Goal: Task Accomplishment & Management: Manage account settings

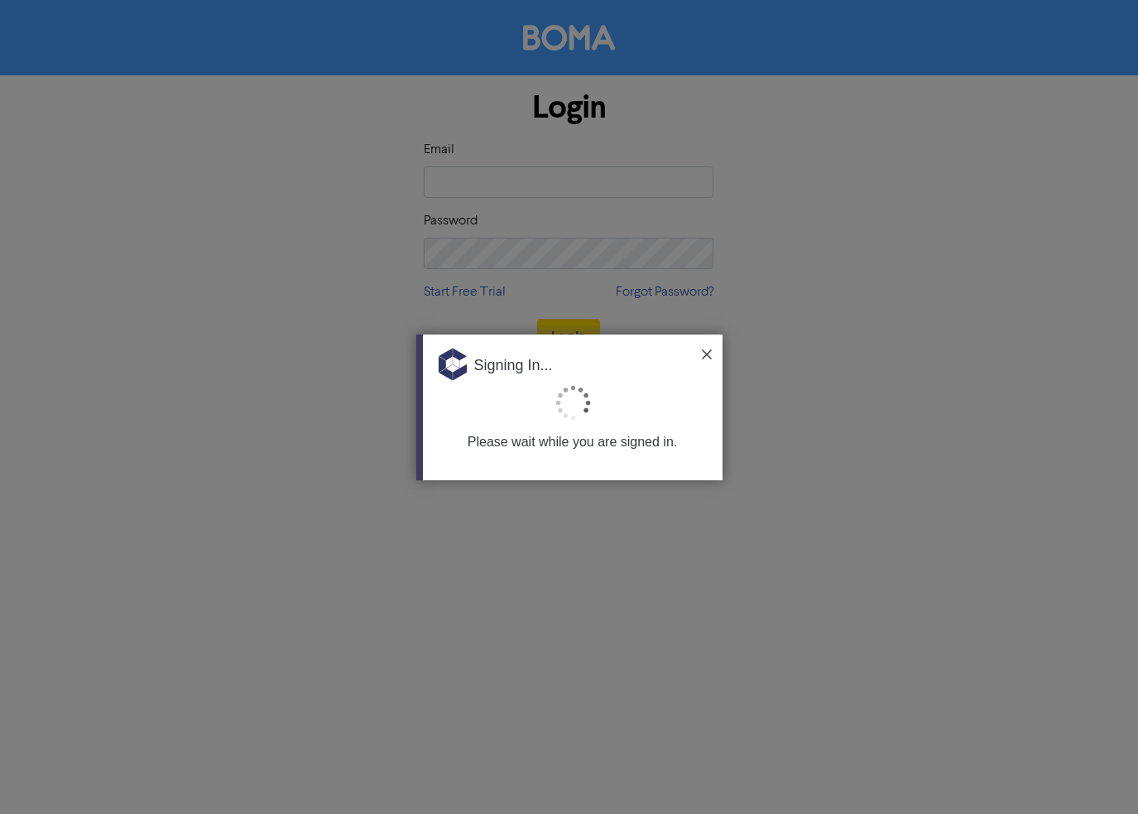
type input "[PERSON_NAME][EMAIL_ADDRESS][DOMAIN_NAME]"
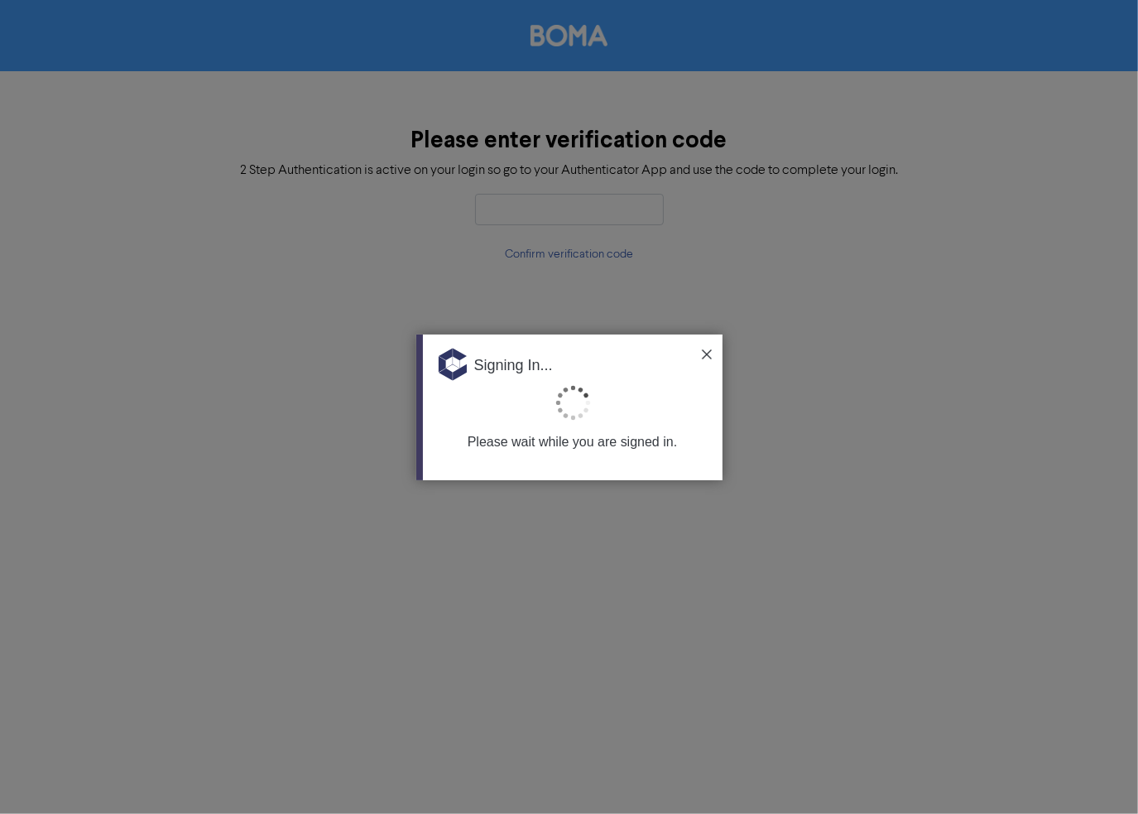
click at [710, 357] on img at bounding box center [707, 354] width 10 height 10
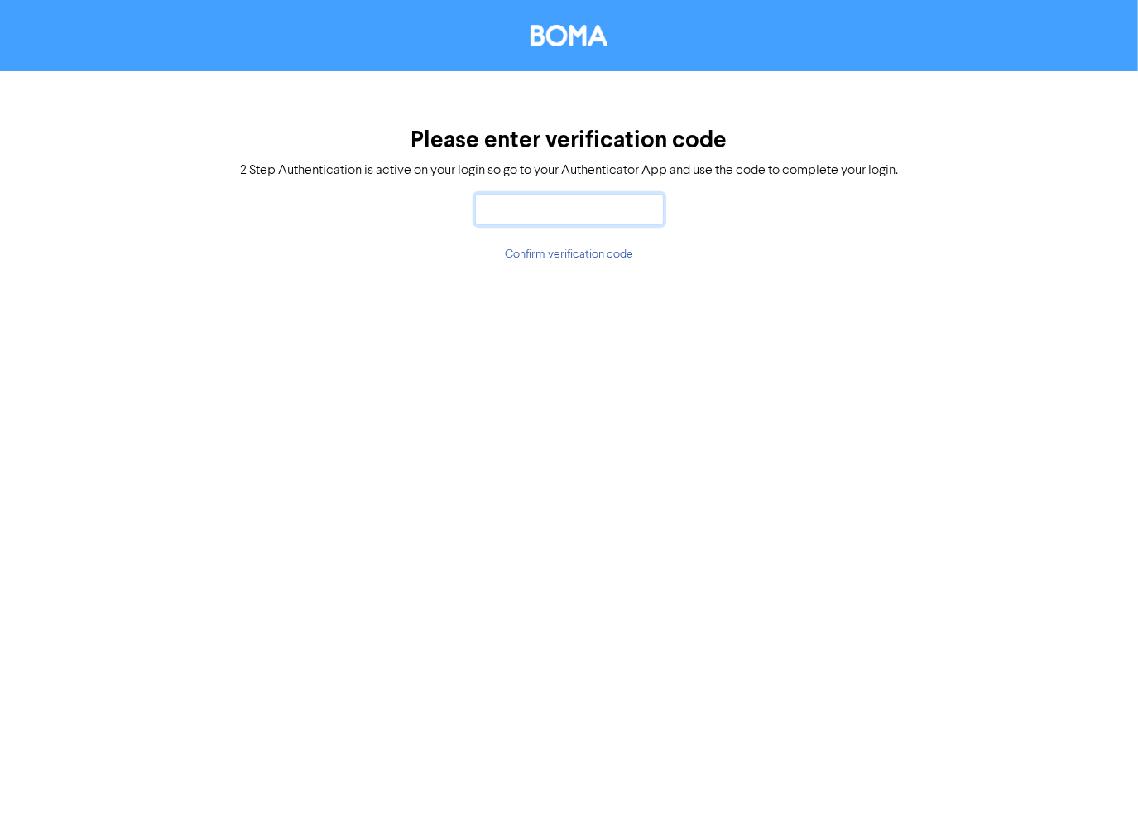
click at [526, 212] on input "text" at bounding box center [569, 209] width 189 height 31
type input "199928"
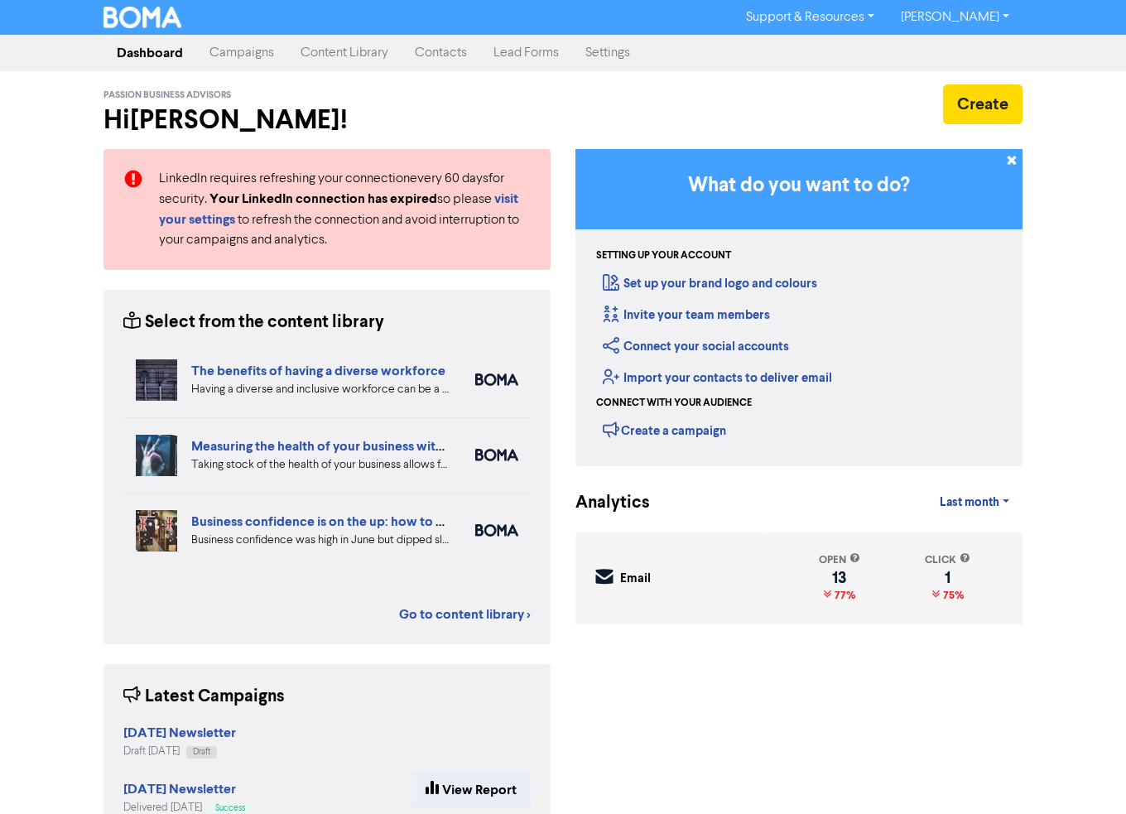
click at [335, 52] on link "Content Library" at bounding box center [344, 52] width 114 height 33
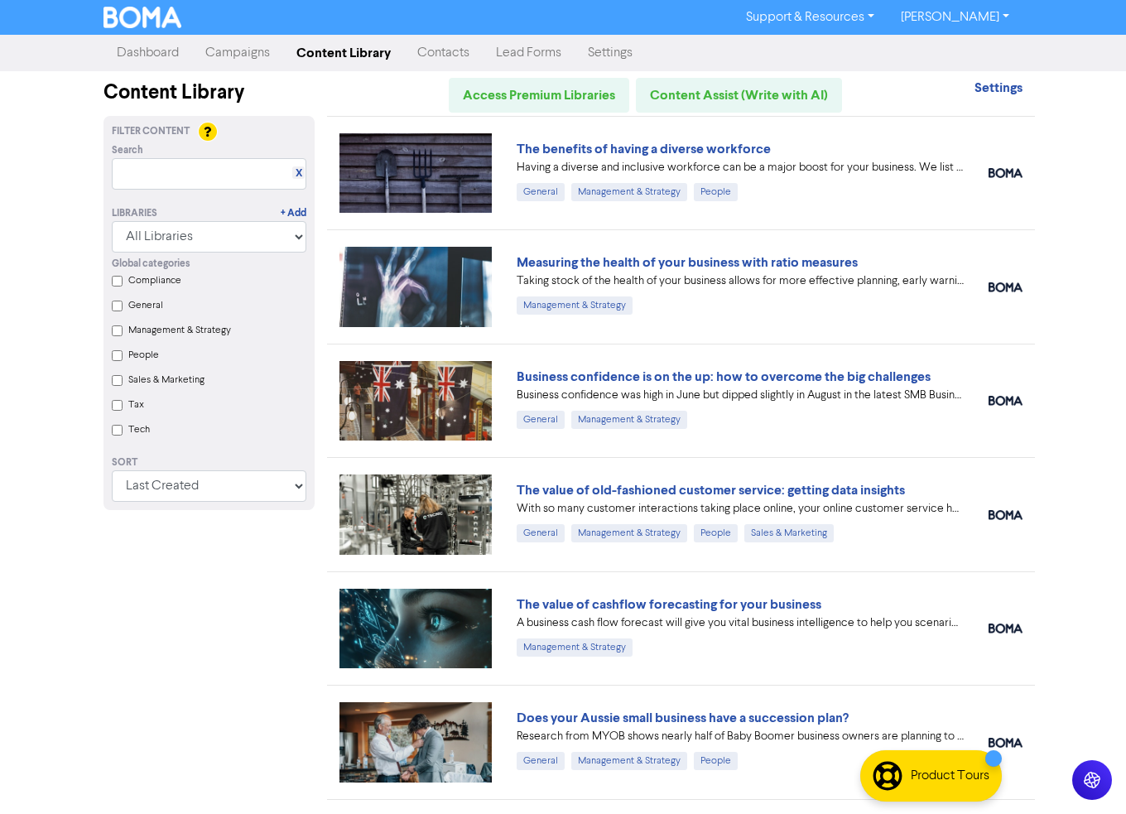
click at [263, 50] on link "Campaigns" at bounding box center [237, 52] width 91 height 33
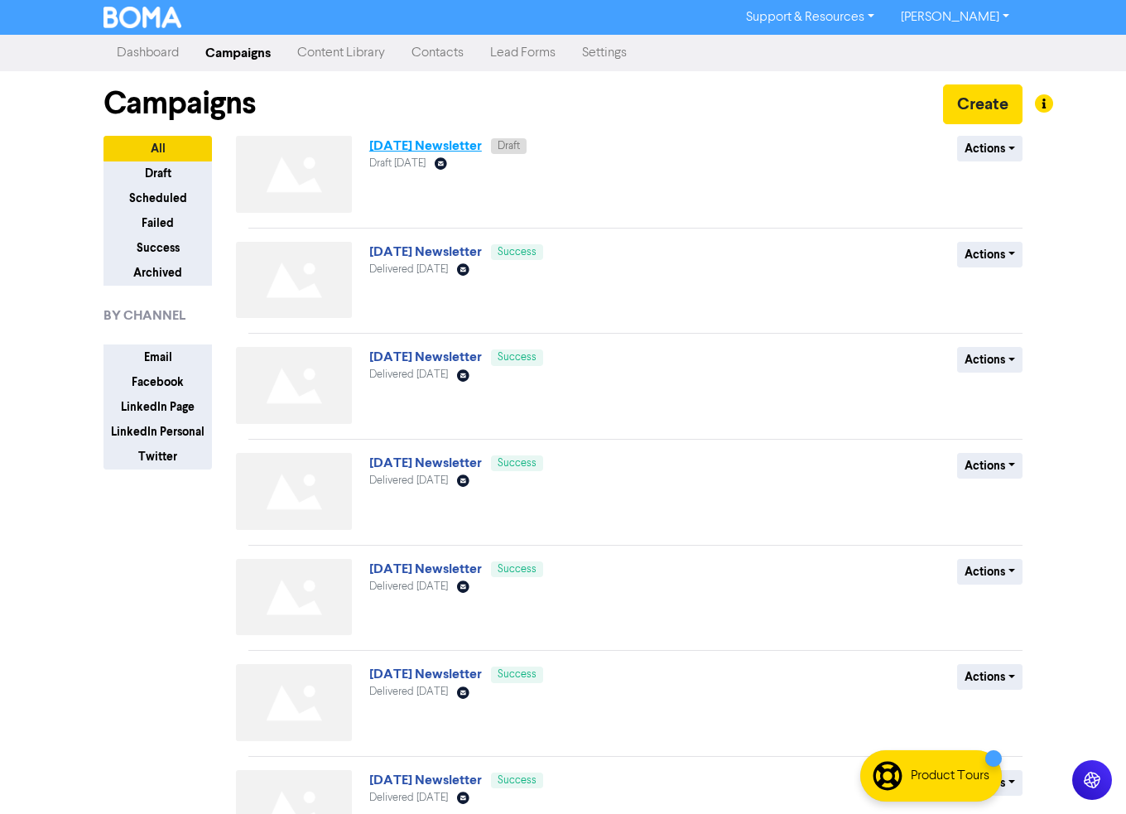
click at [482, 146] on link "[DATE] Newsletter" at bounding box center [425, 145] width 113 height 17
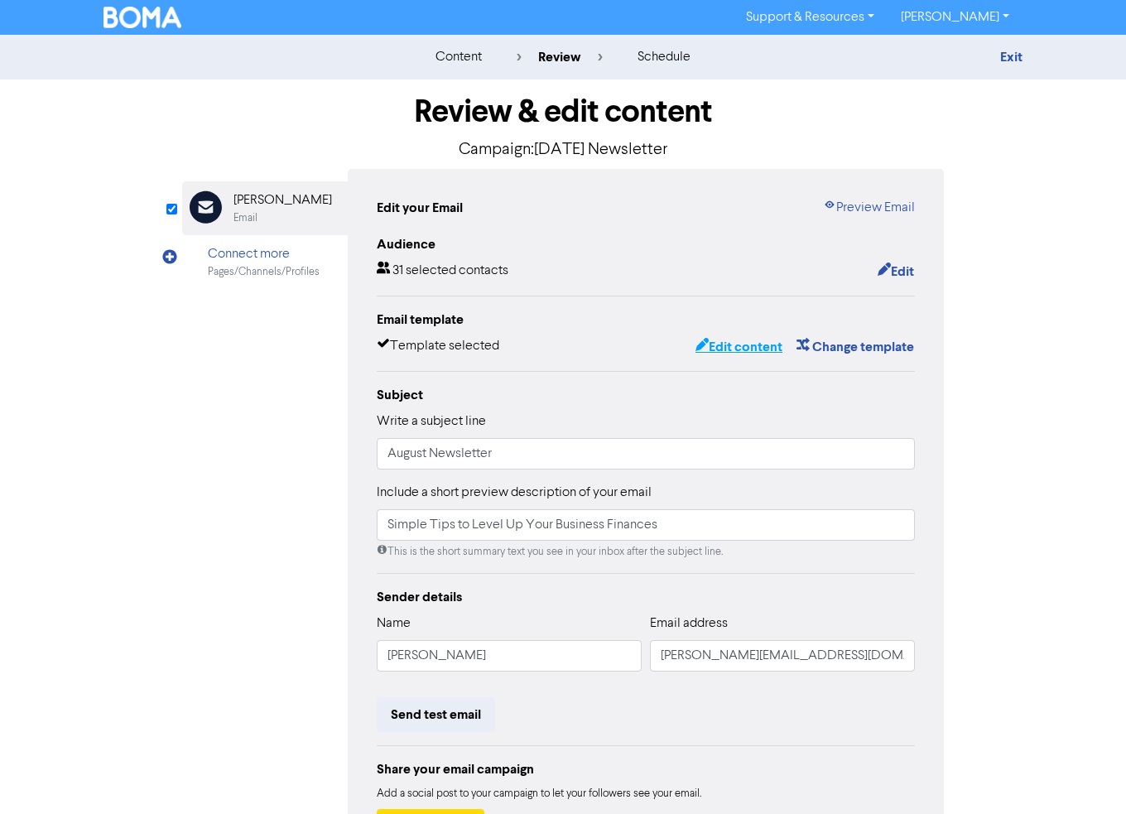
click at [731, 350] on button "Edit content" at bounding box center [738, 347] width 89 height 22
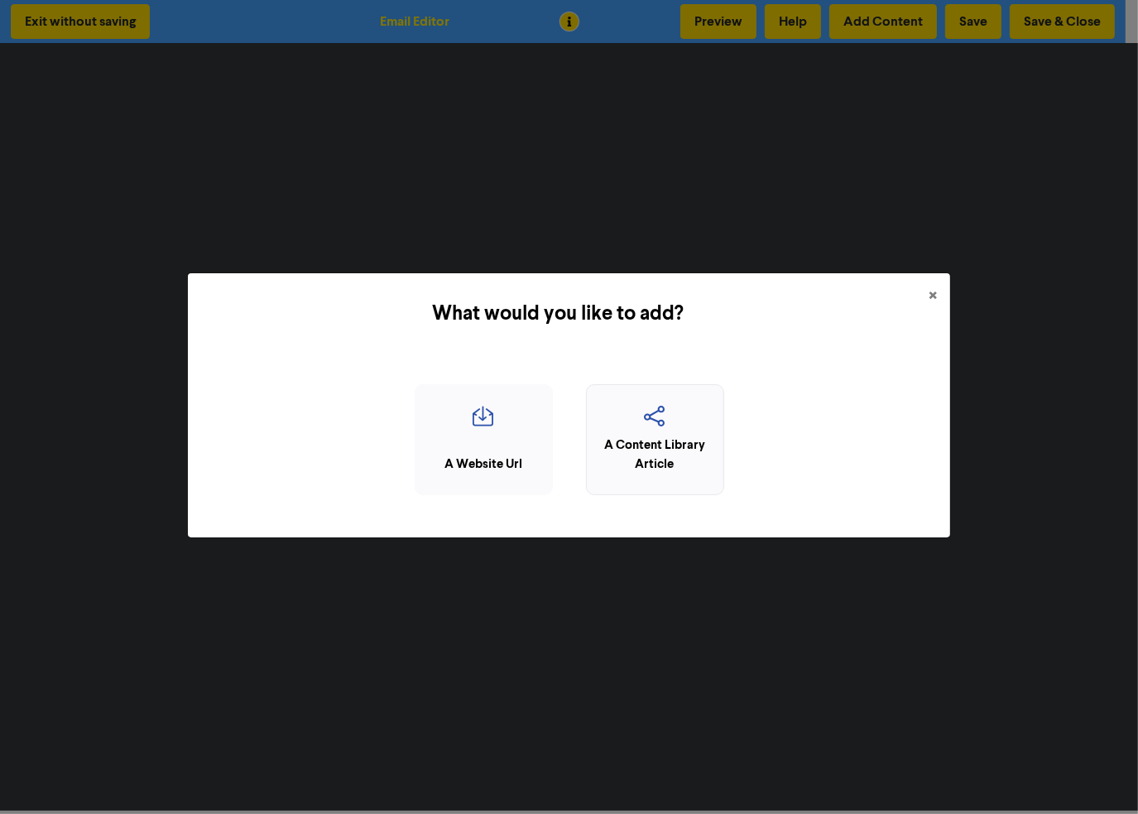
click at [622, 449] on div "A Content Library Article" at bounding box center [655, 454] width 120 height 37
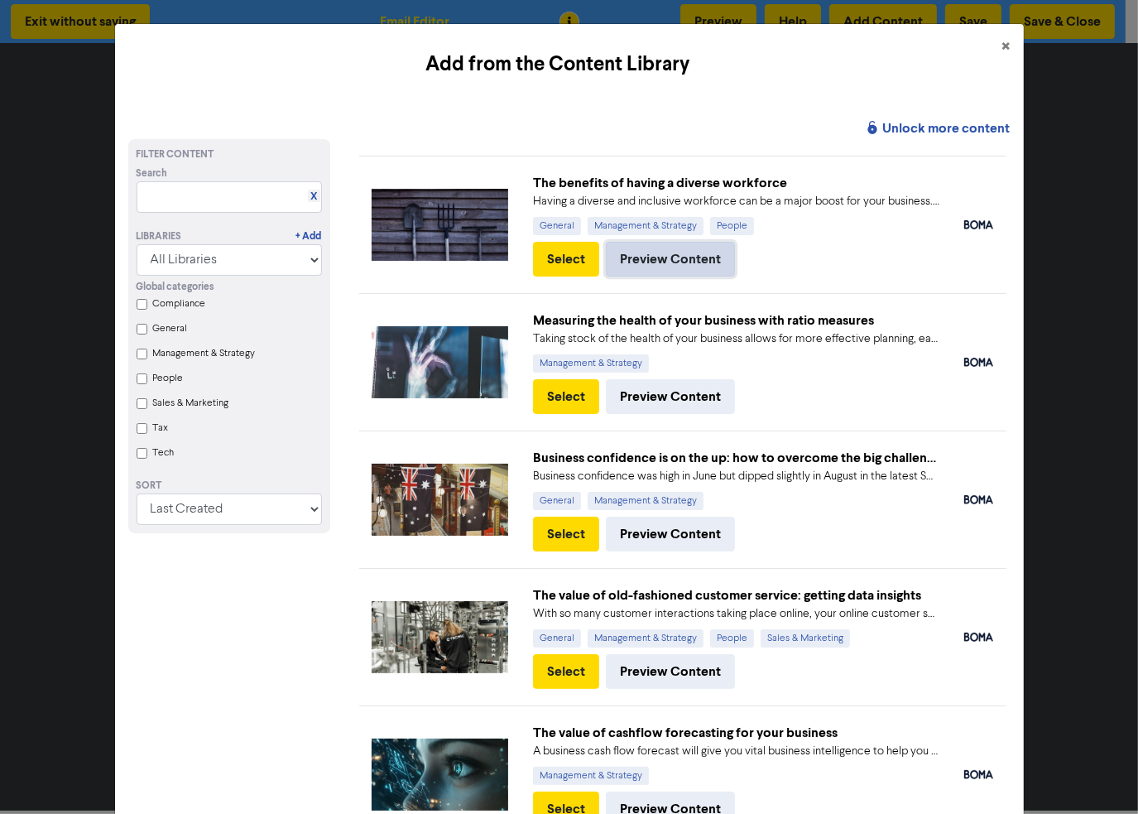
click at [615, 257] on button "Preview Content" at bounding box center [670, 259] width 129 height 35
click at [675, 539] on button "Preview Content" at bounding box center [670, 533] width 129 height 35
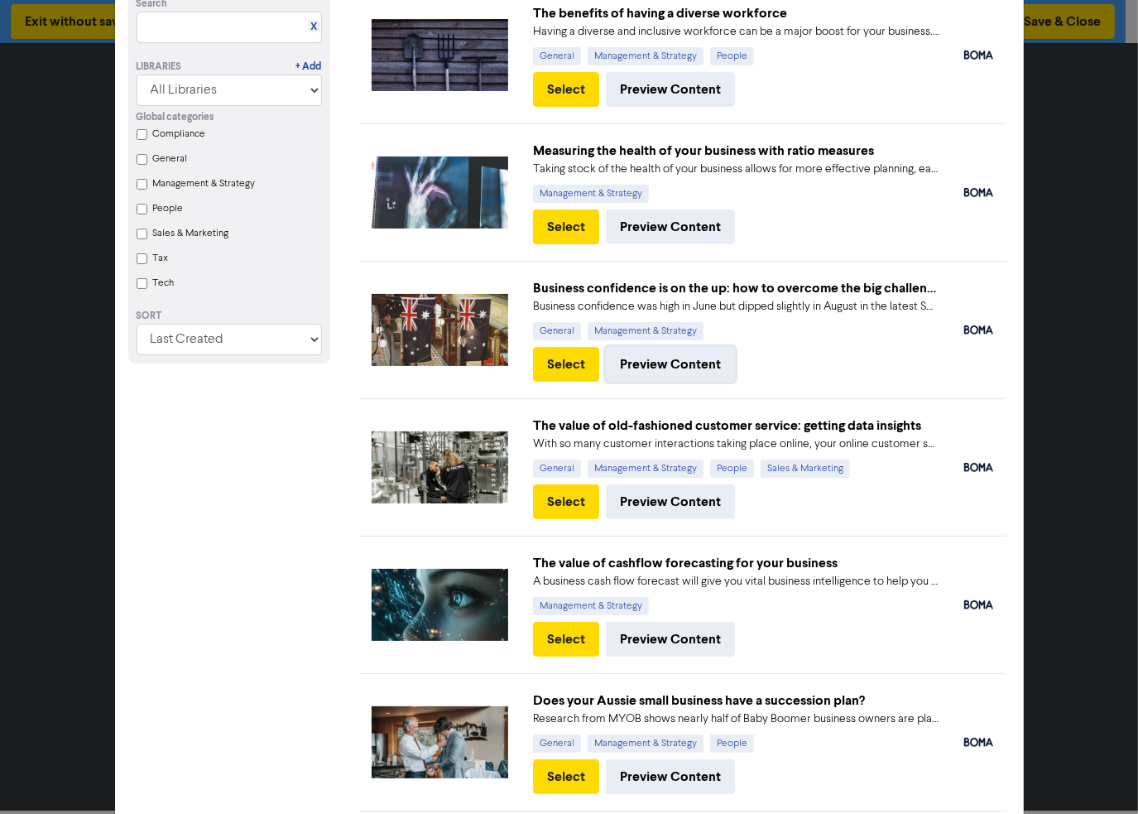
scroll to position [171, 0]
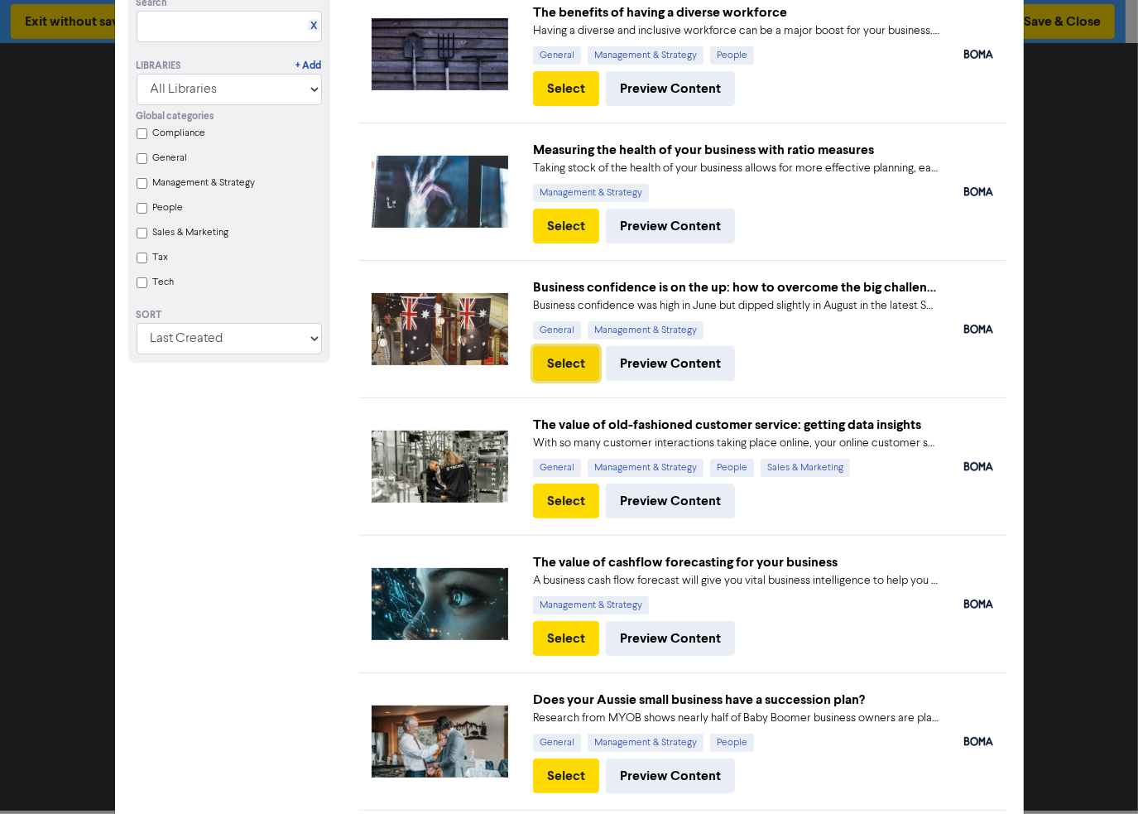
click at [572, 360] on button "Select" at bounding box center [566, 363] width 66 height 35
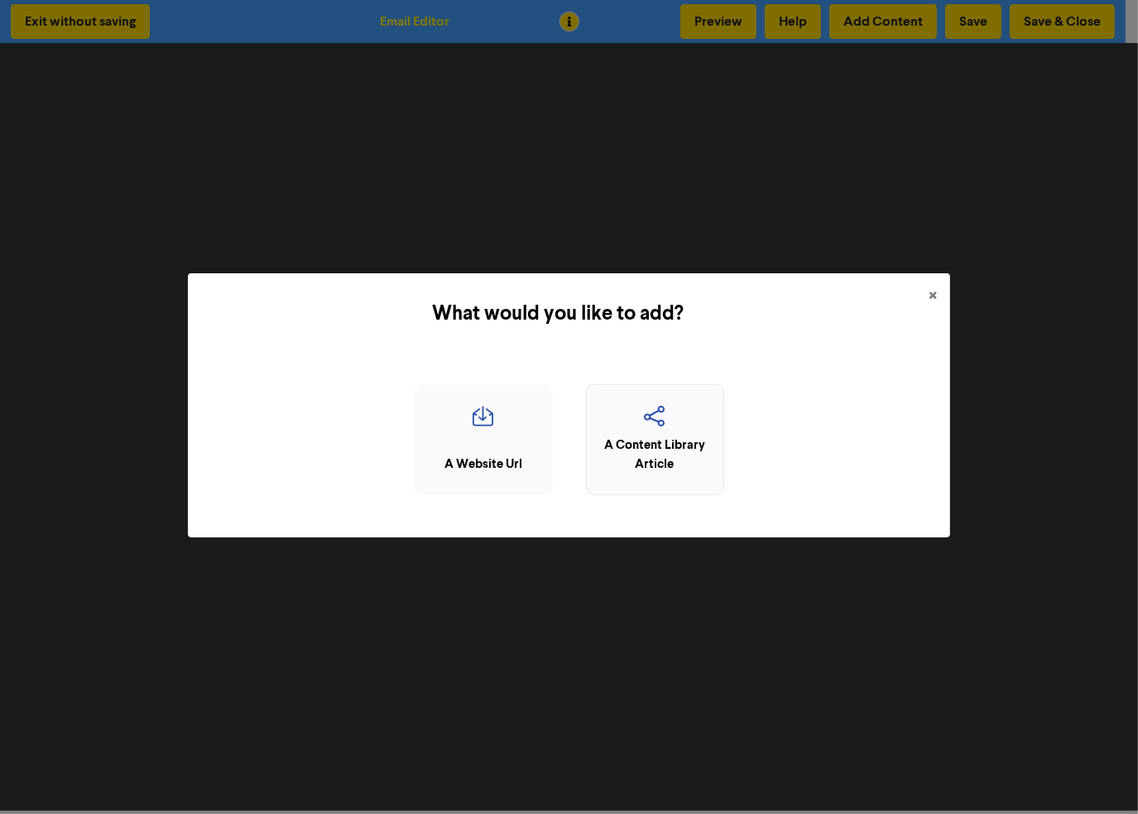
click at [649, 445] on div "A Content Library Article" at bounding box center [655, 454] width 120 height 37
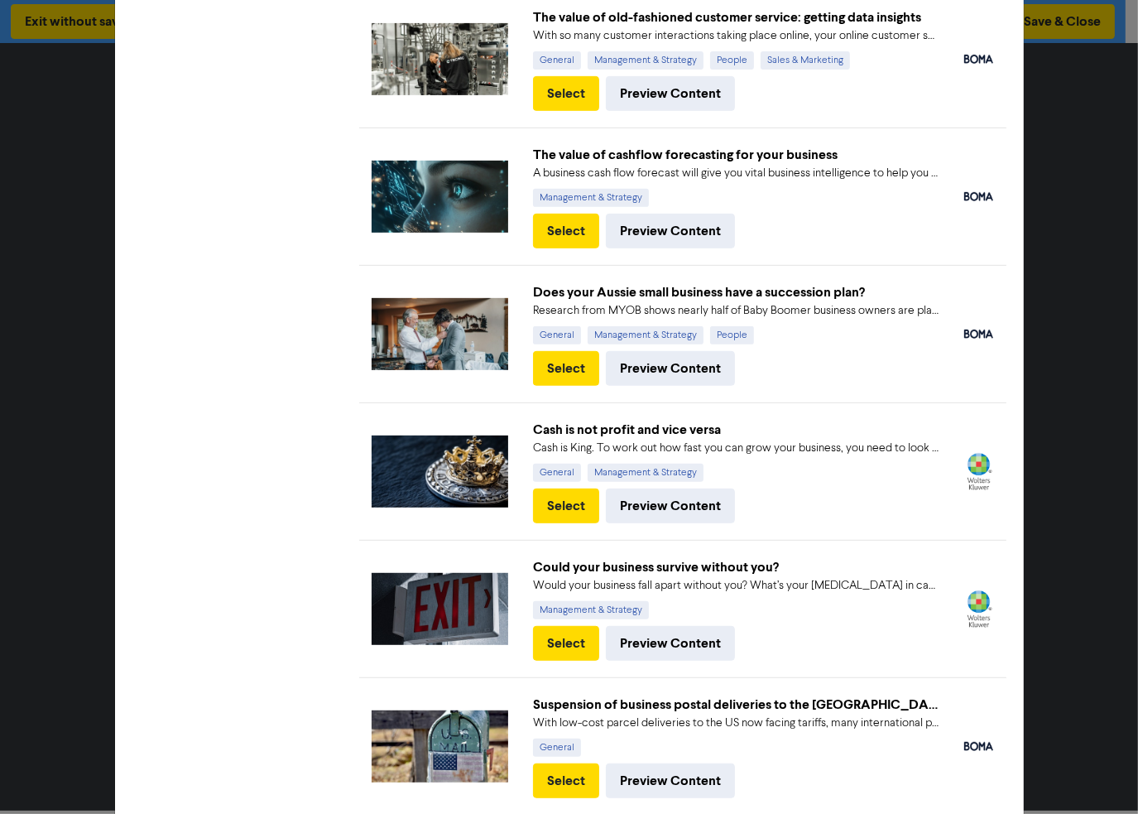
scroll to position [579, 0]
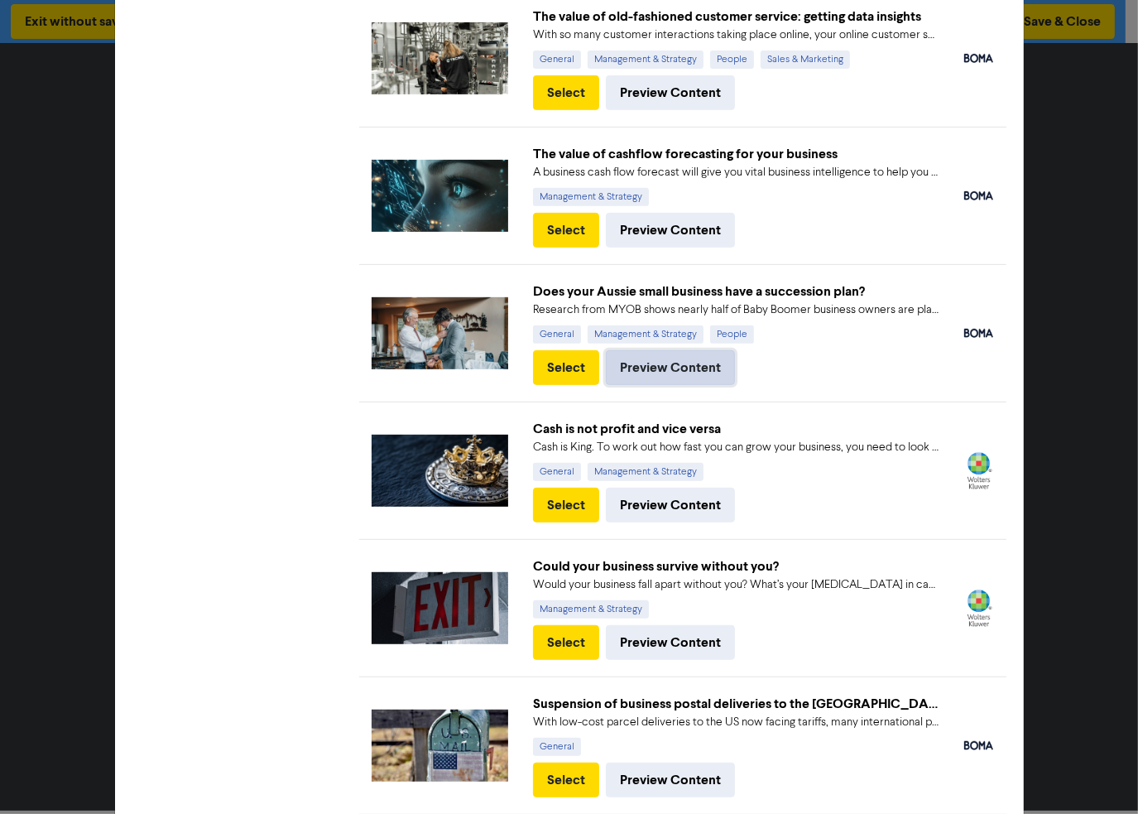
click at [673, 362] on button "Preview Content" at bounding box center [670, 367] width 129 height 35
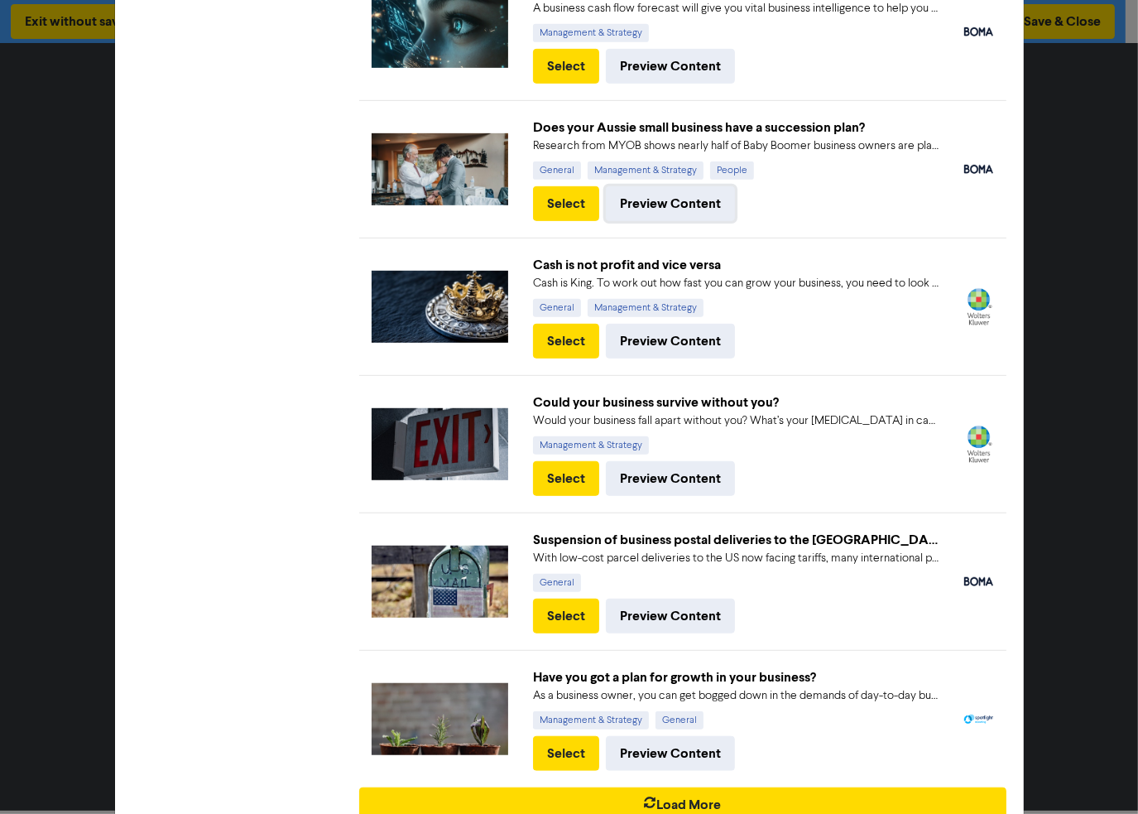
scroll to position [743, 0]
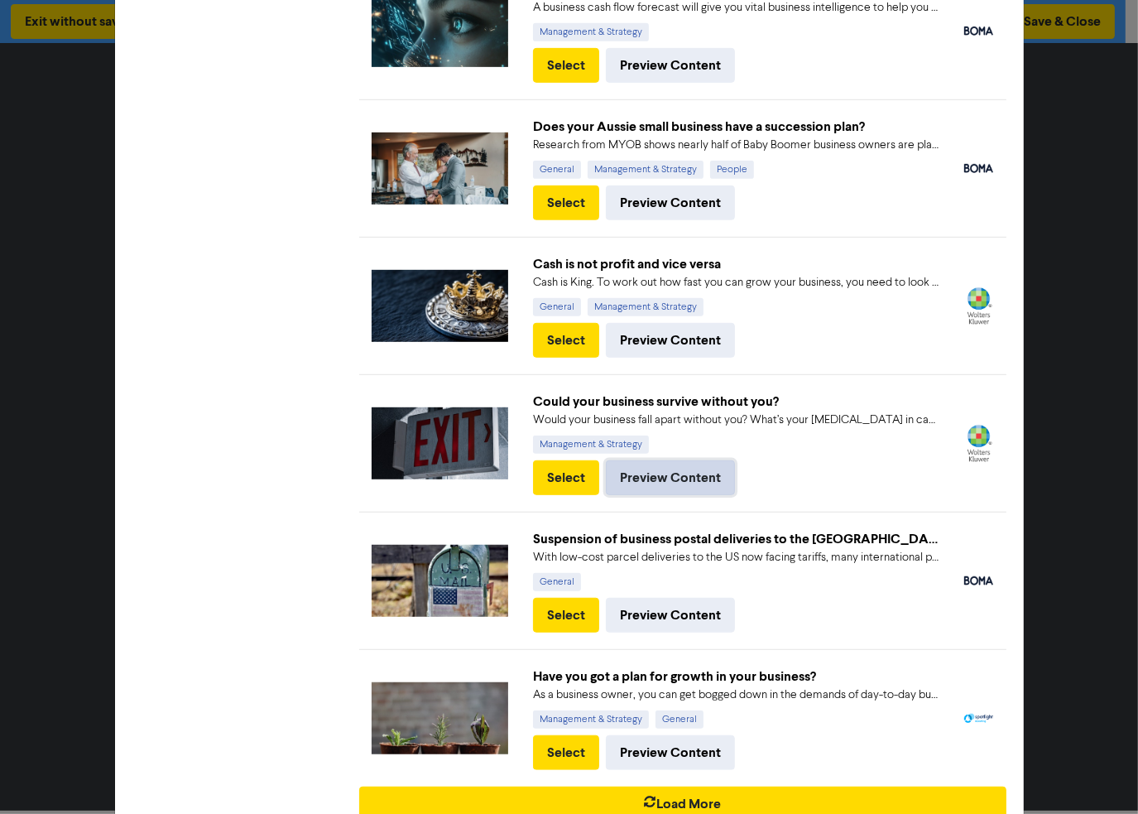
click at [658, 471] on button "Preview Content" at bounding box center [670, 477] width 129 height 35
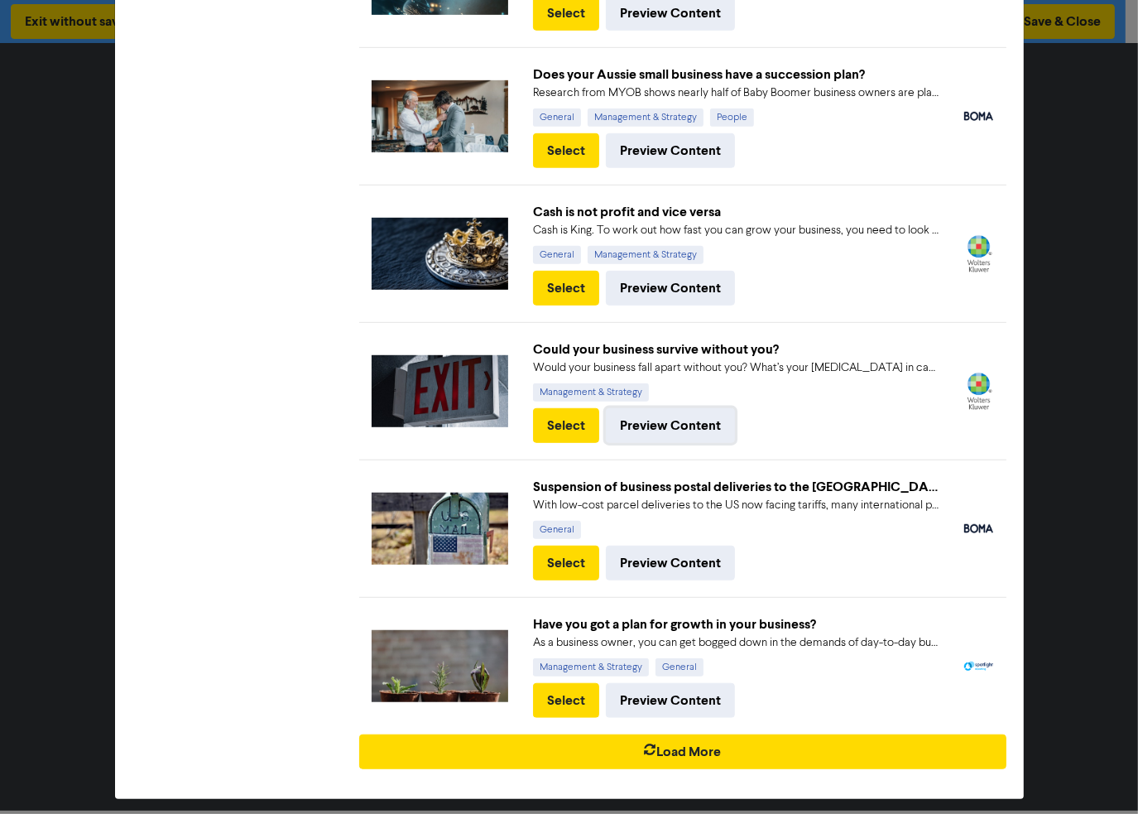
scroll to position [798, 0]
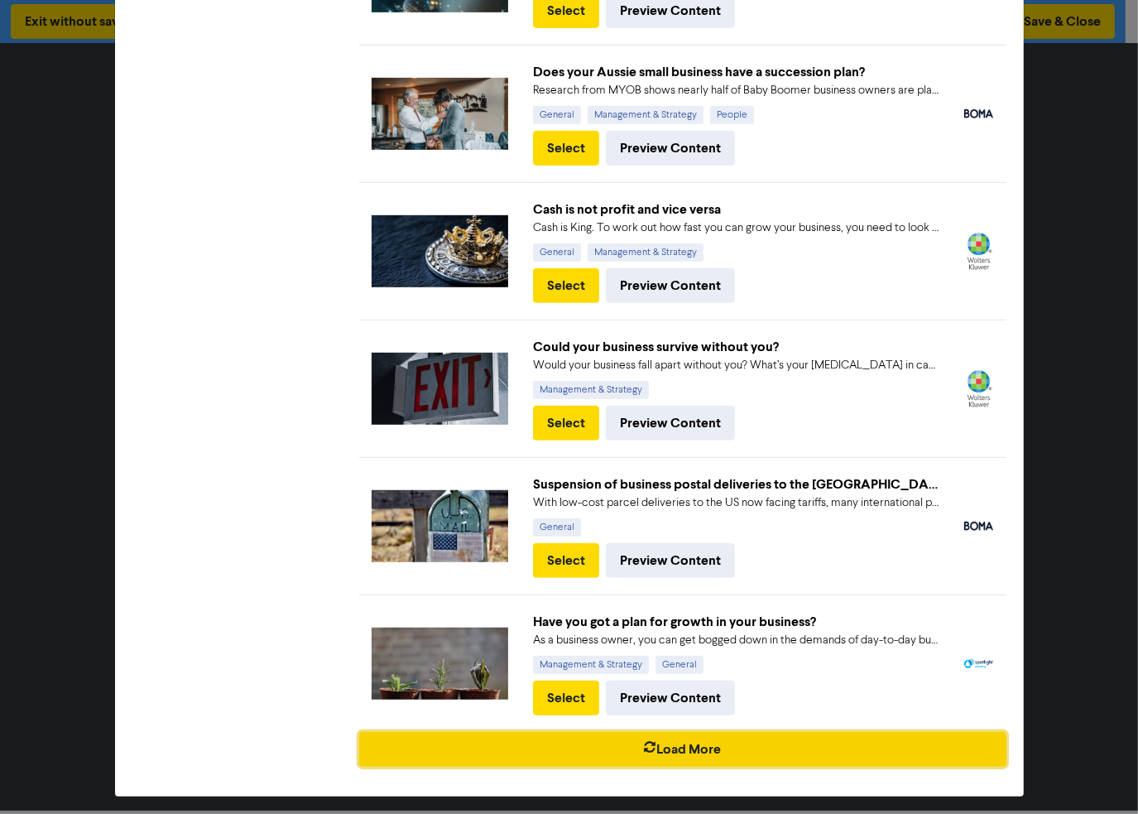
click at [759, 746] on button "Load More" at bounding box center [682, 749] width 647 height 35
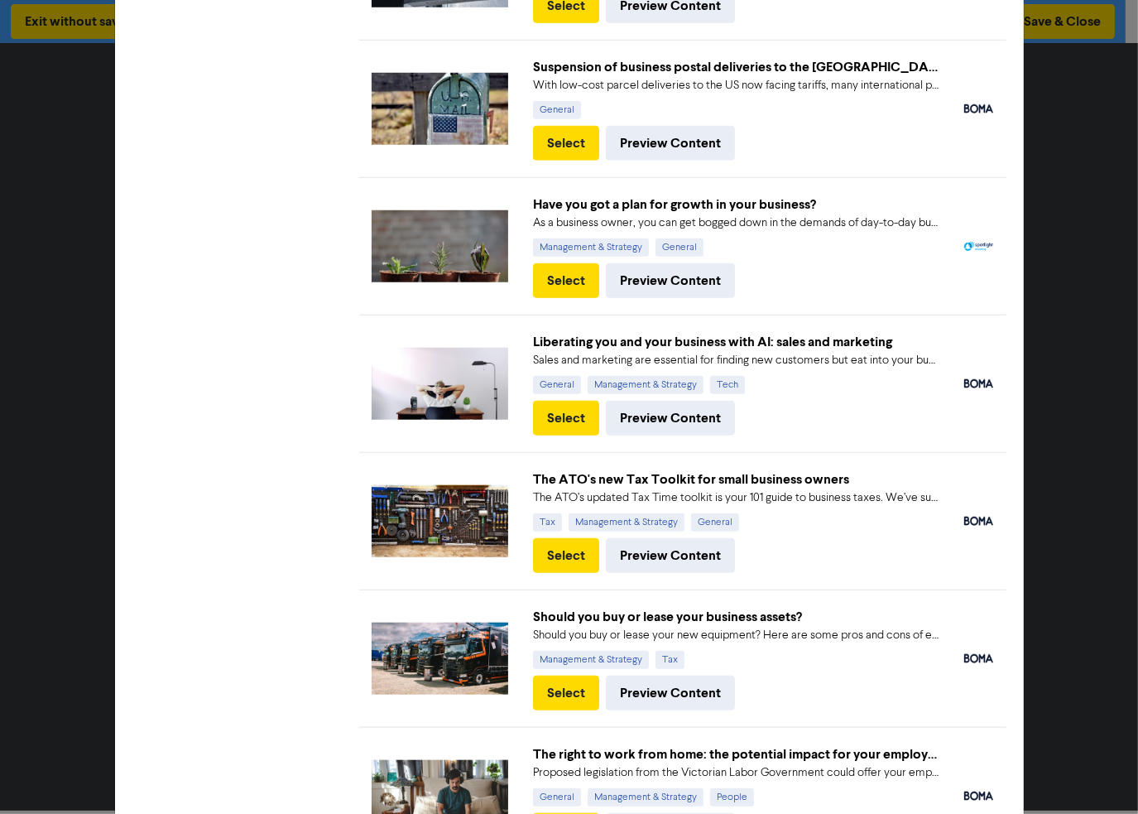
scroll to position [1216, 0]
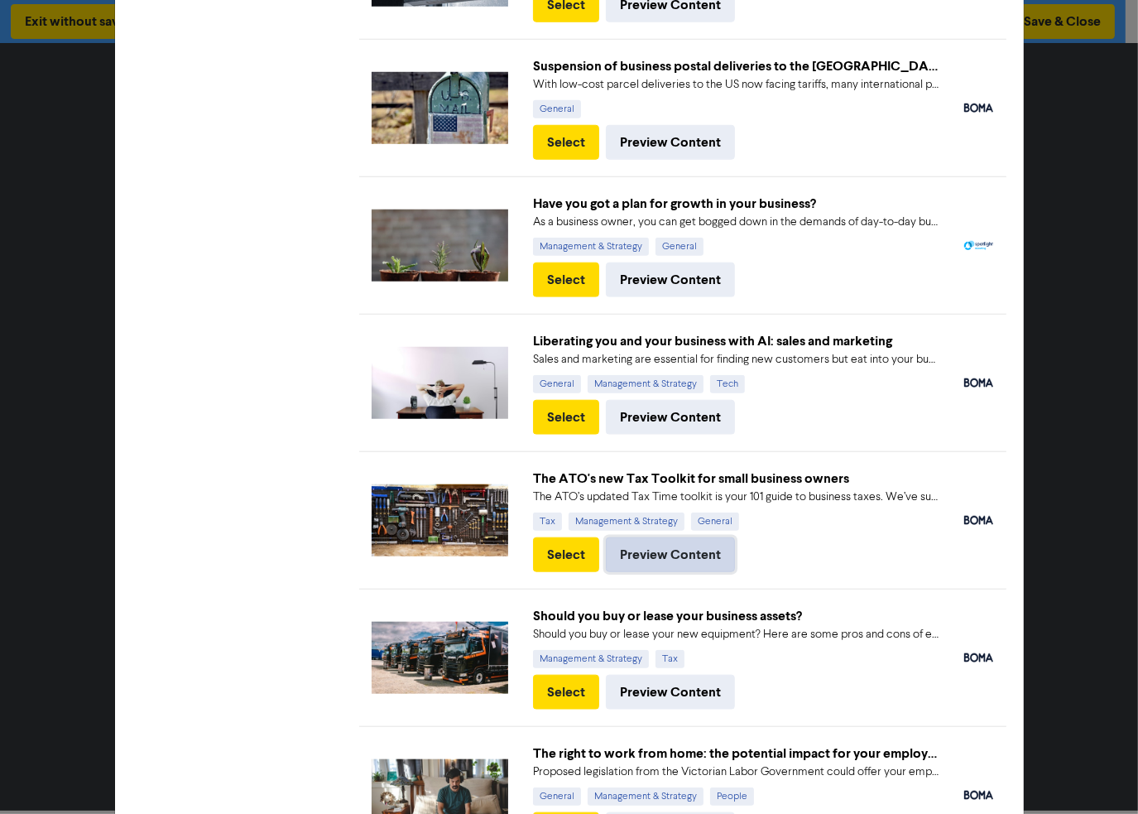
click at [693, 545] on button "Preview Content" at bounding box center [670, 554] width 129 height 35
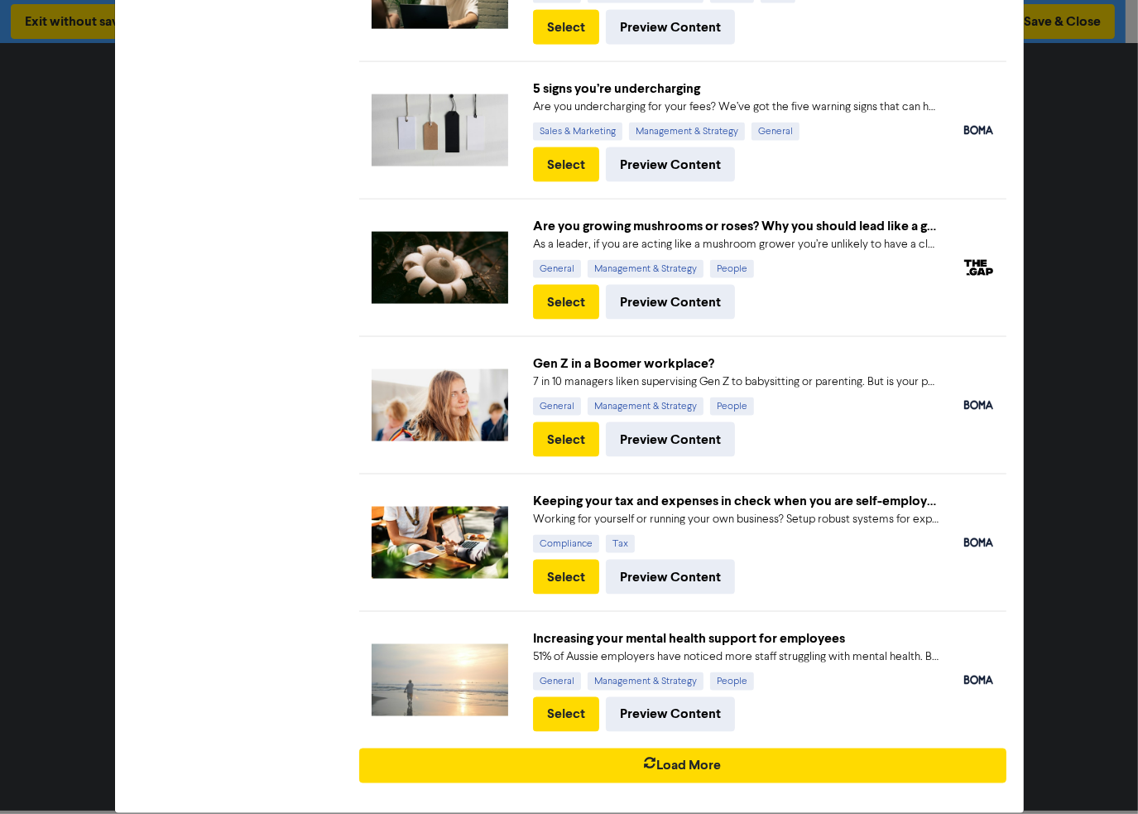
scroll to position [2168, 0]
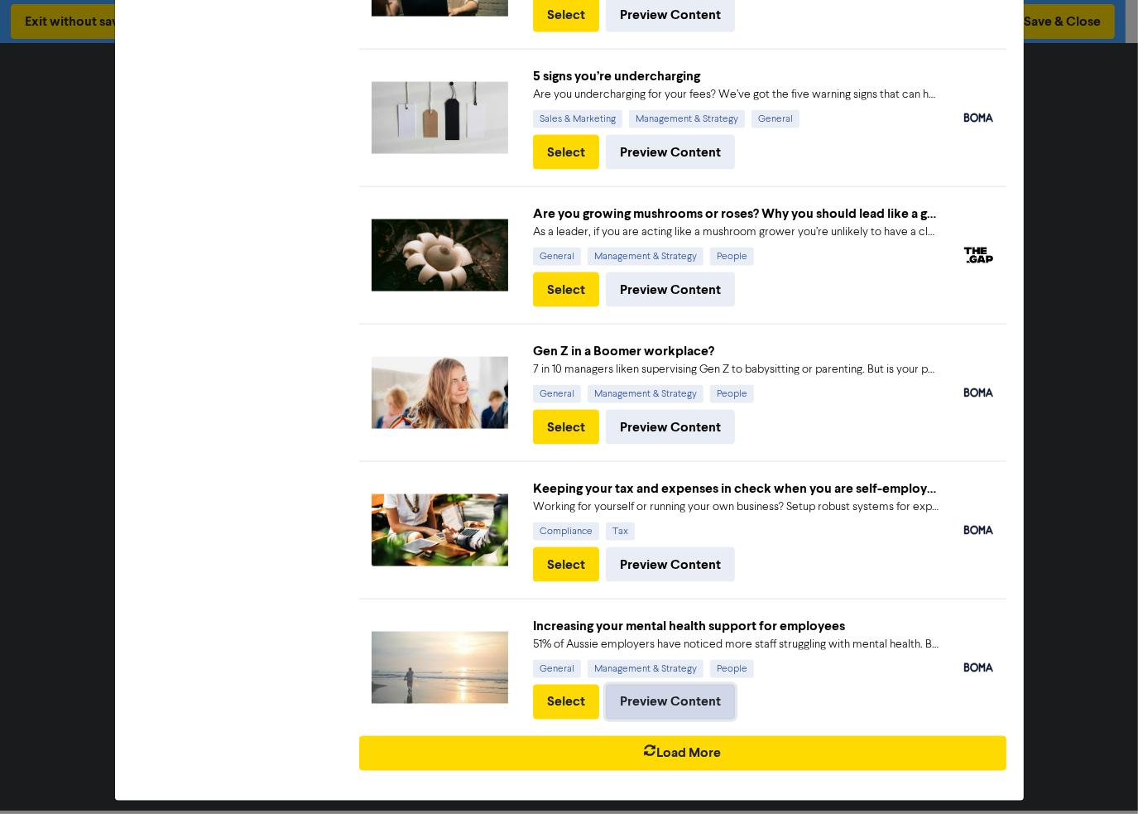
click at [699, 695] on button "Preview Content" at bounding box center [670, 701] width 129 height 35
click at [560, 698] on button "Select" at bounding box center [566, 701] width 66 height 35
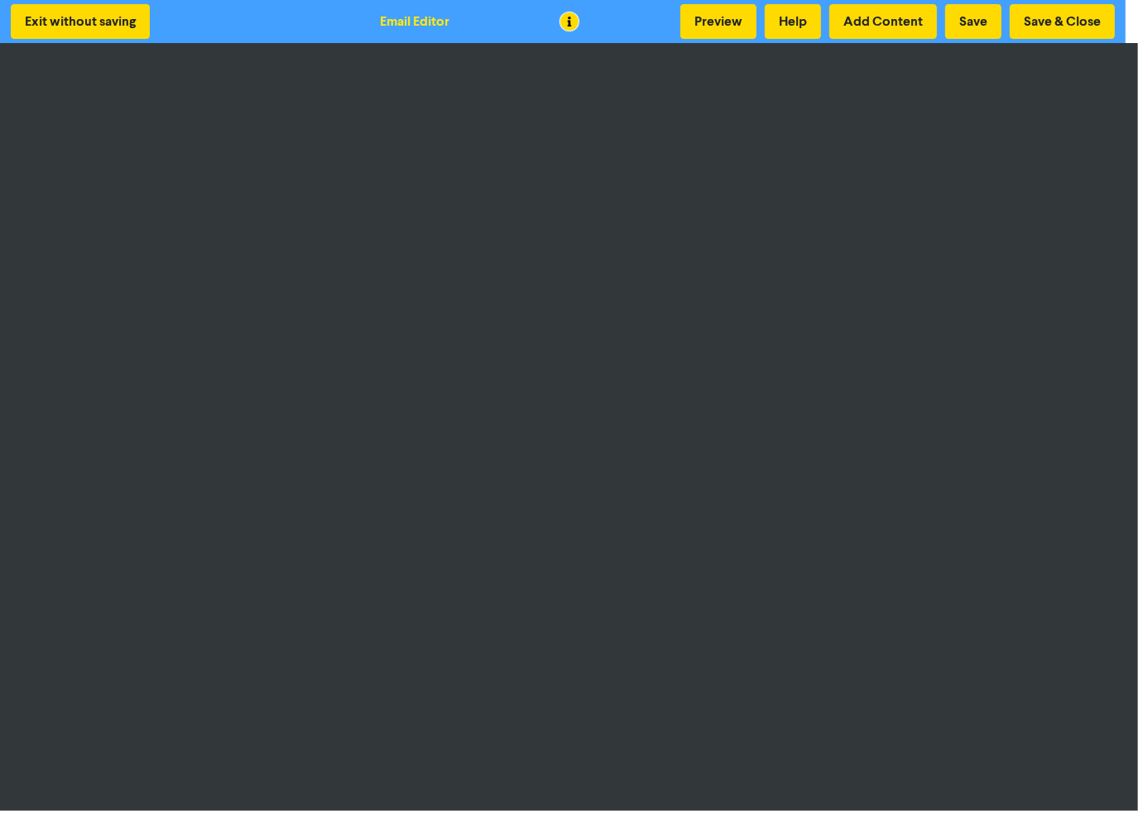
scroll to position [0, 0]
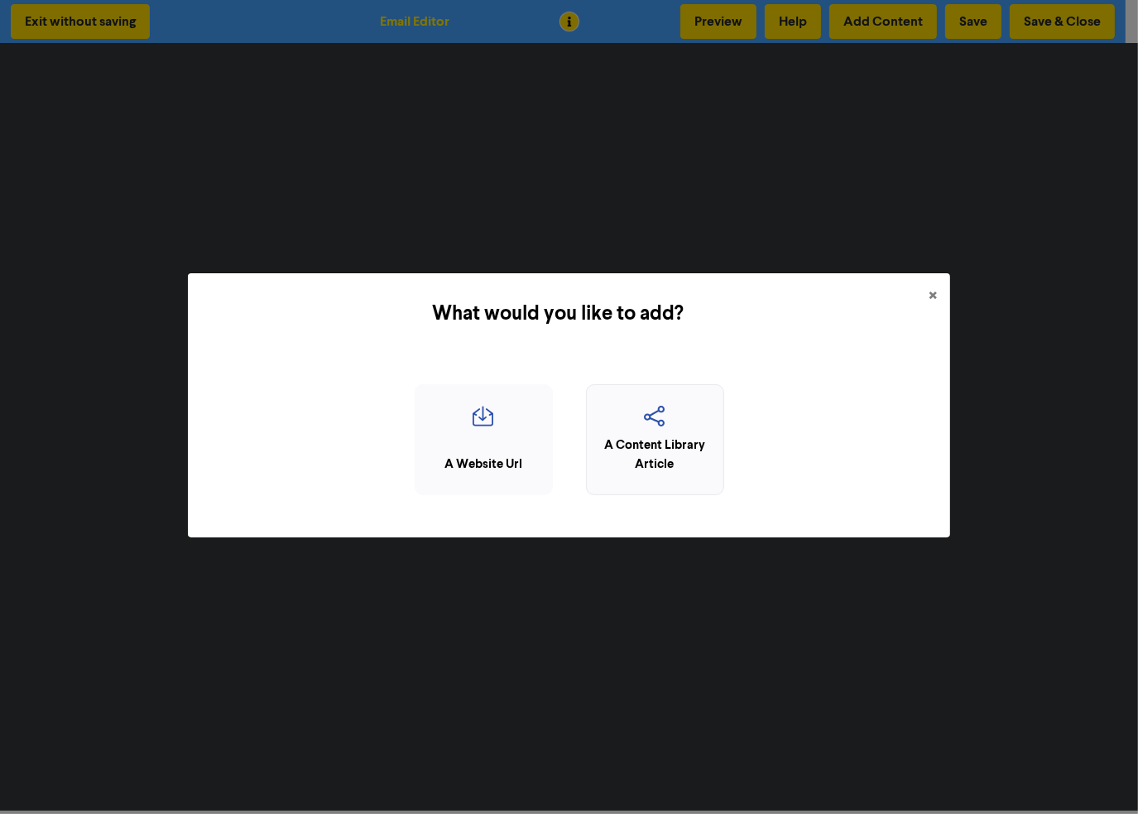
click at [671, 457] on div "A Content Library Article" at bounding box center [655, 454] width 120 height 37
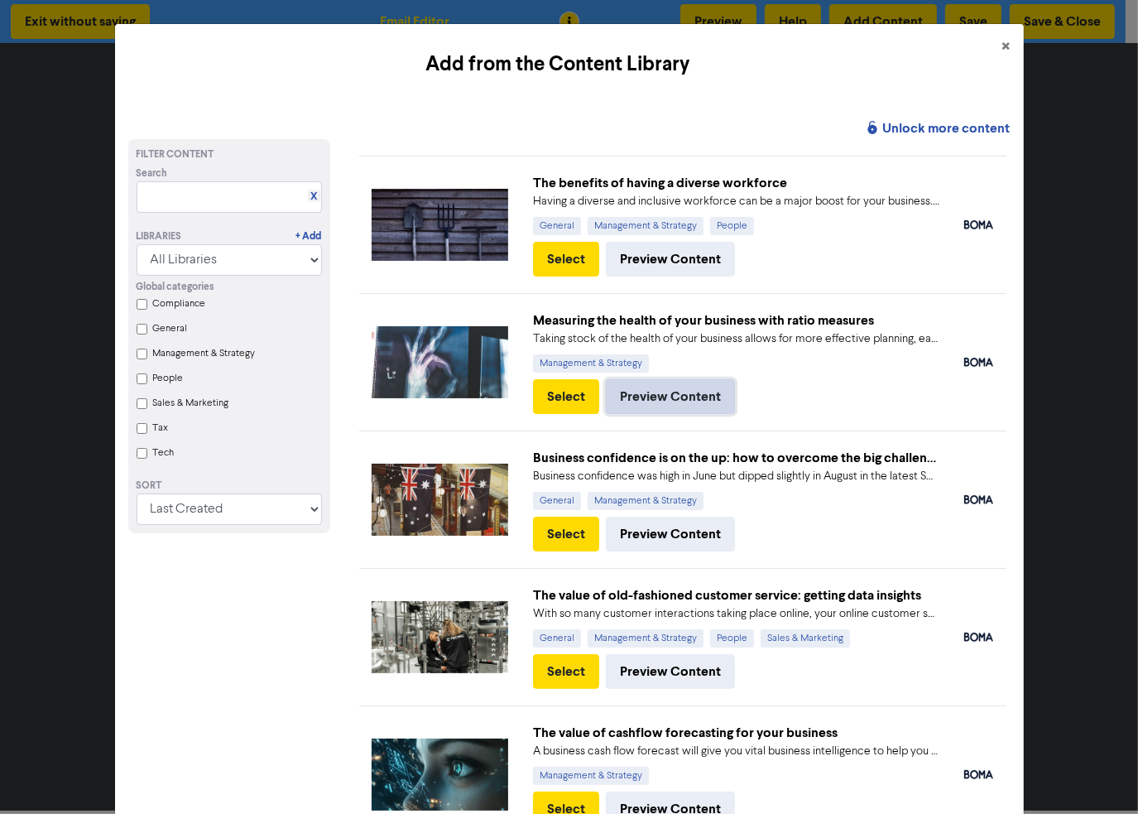
click at [617, 391] on button "Preview Content" at bounding box center [670, 396] width 129 height 35
click at [571, 399] on button "Select" at bounding box center [566, 396] width 66 height 35
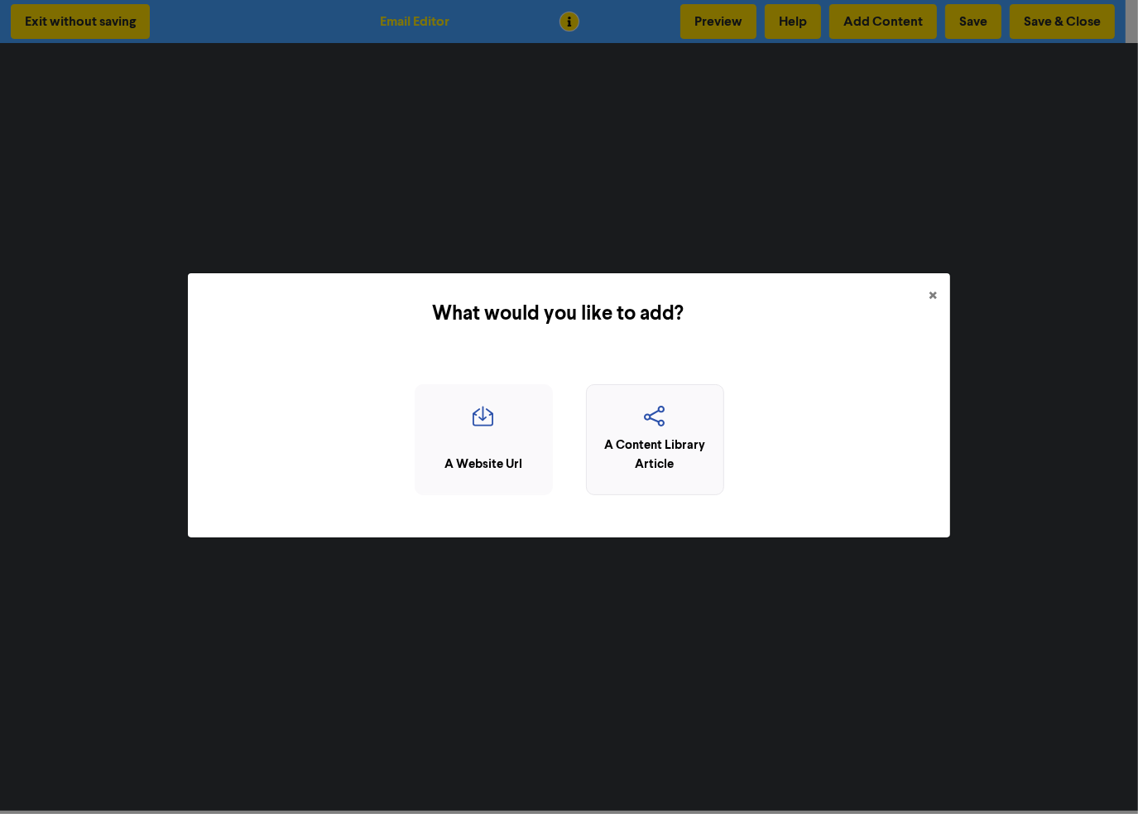
click at [659, 430] on icon "button" at bounding box center [655, 421] width 120 height 31
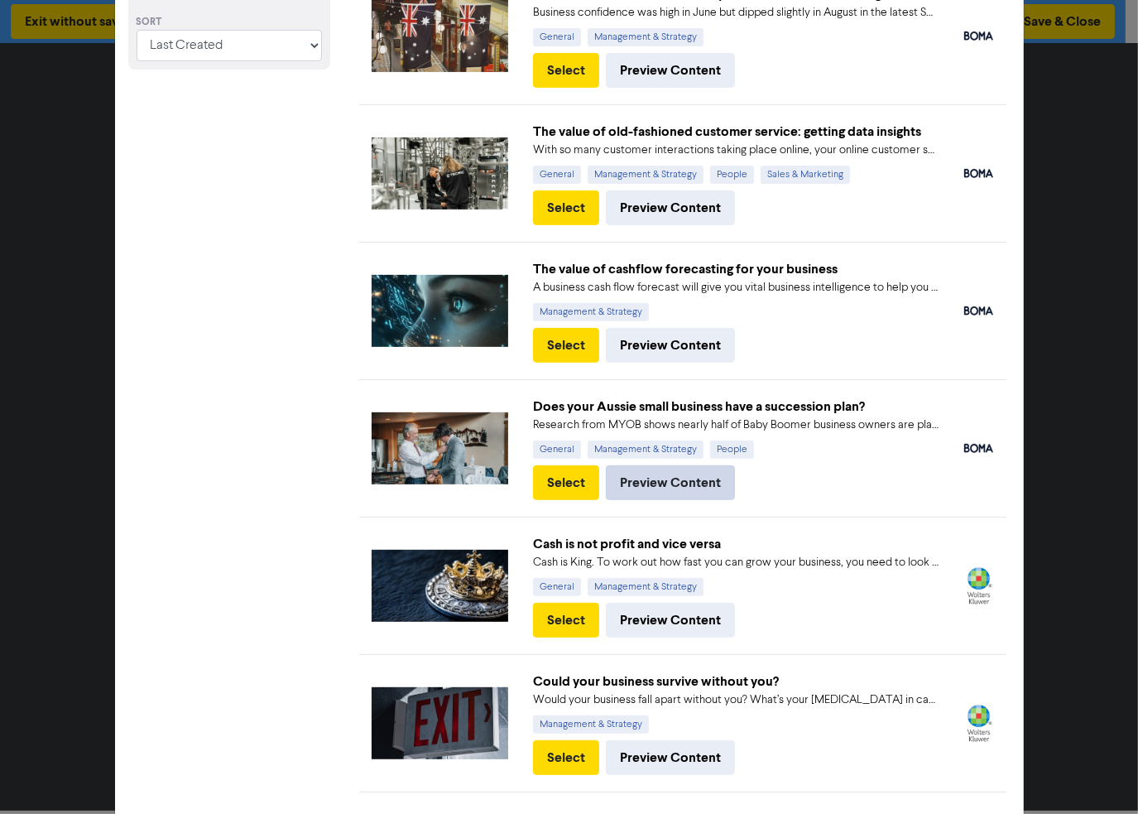
scroll to position [473, 0]
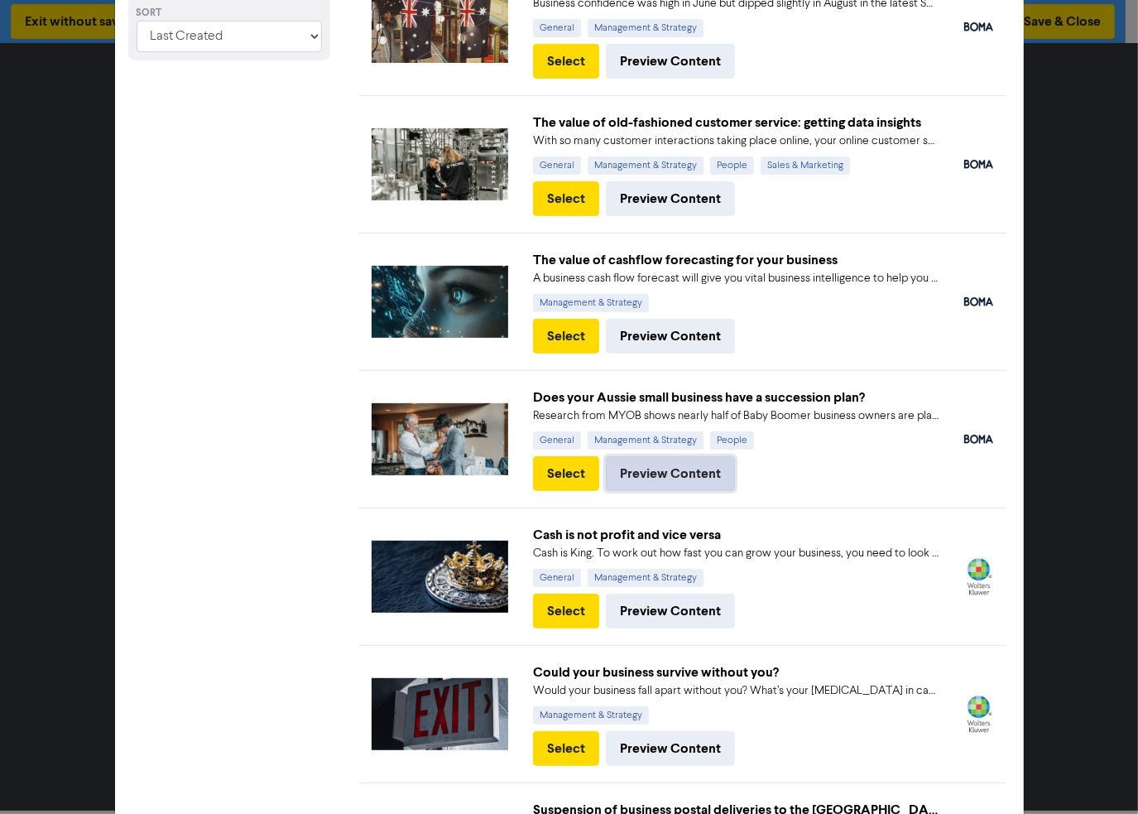
click at [657, 479] on button "Preview Content" at bounding box center [670, 473] width 129 height 35
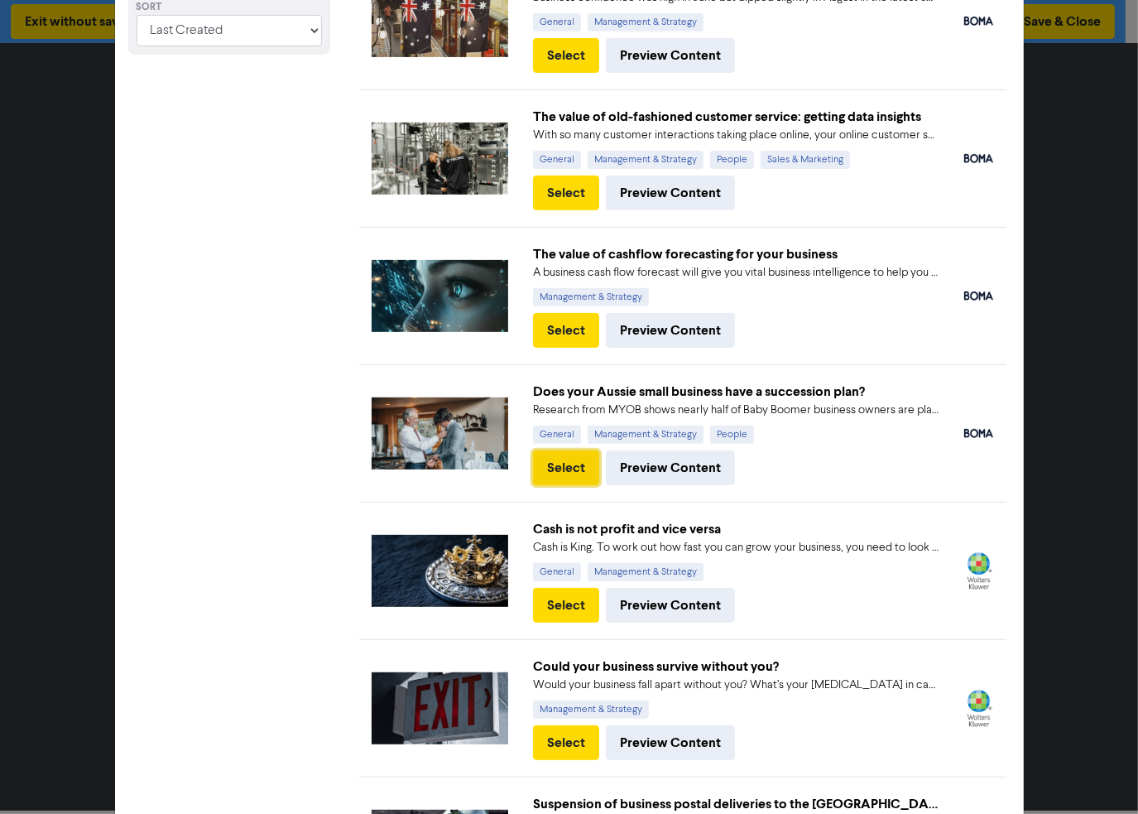
click at [549, 473] on button "Select" at bounding box center [566, 467] width 66 height 35
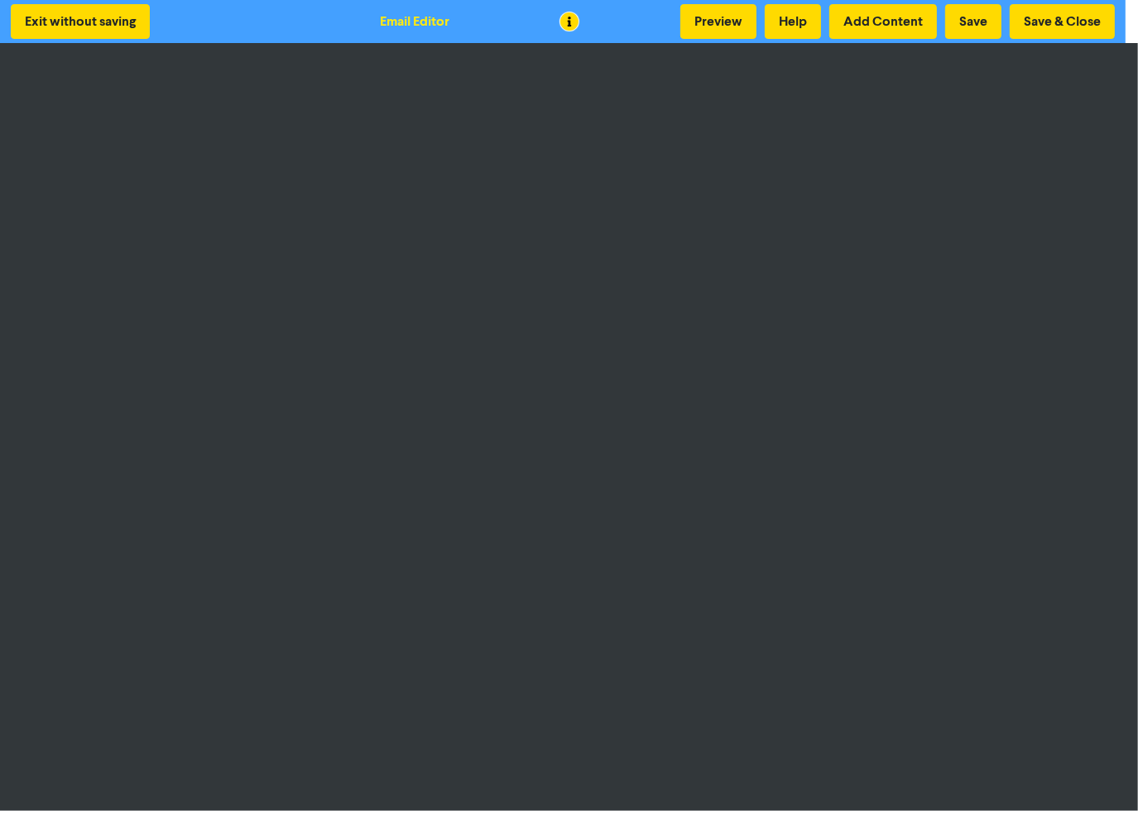
scroll to position [0, 0]
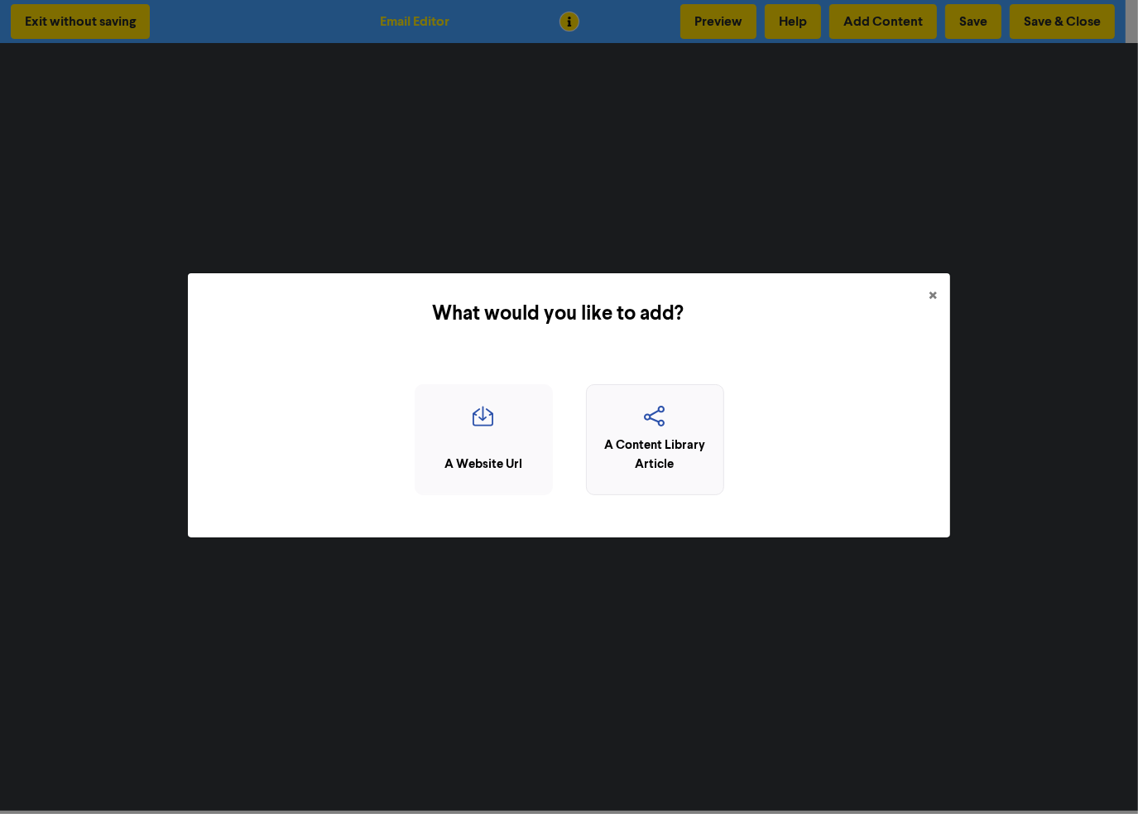
click at [685, 432] on icon "button" at bounding box center [655, 421] width 120 height 31
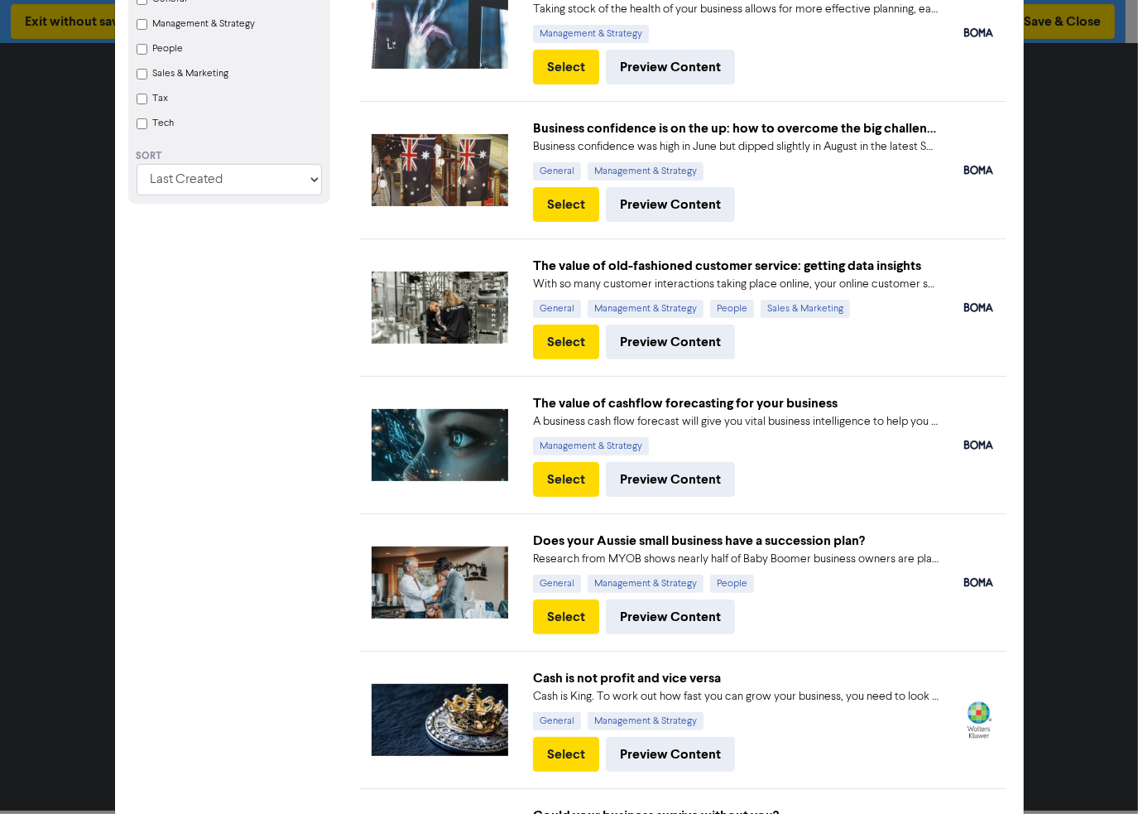
scroll to position [330, 0]
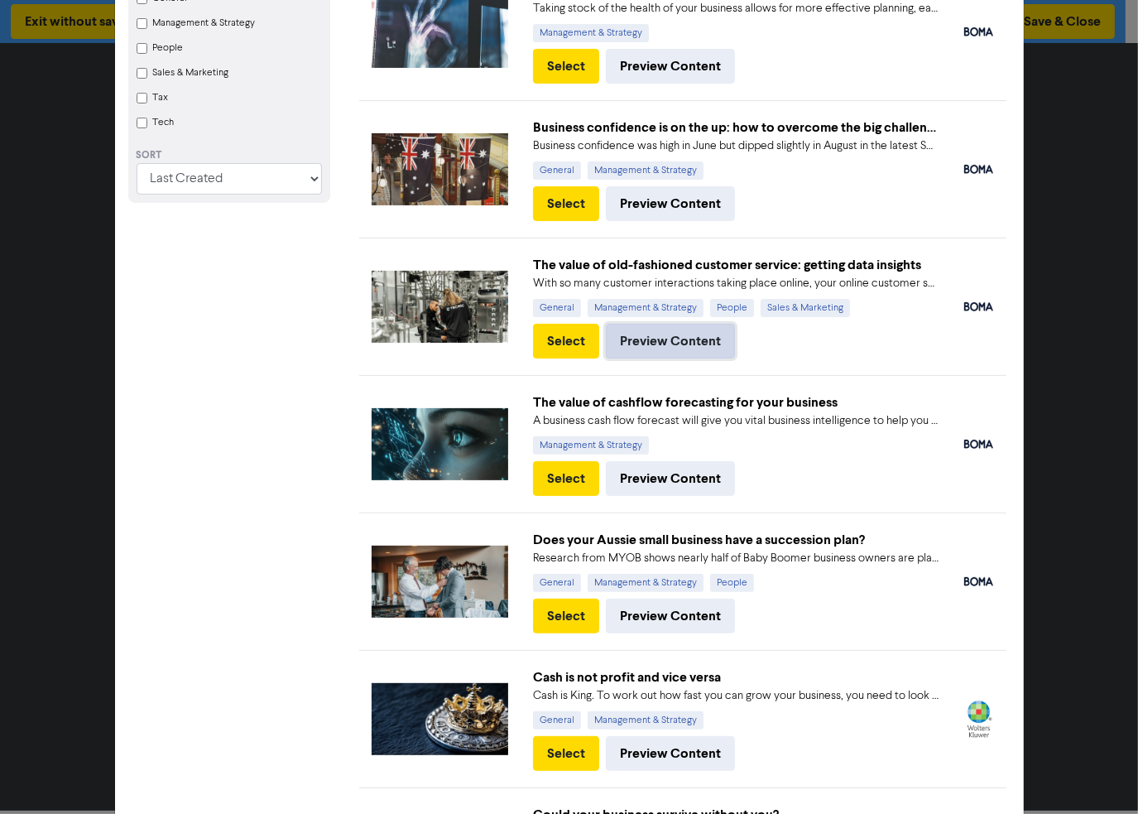
click at [649, 340] on button "Preview Content" at bounding box center [670, 341] width 129 height 35
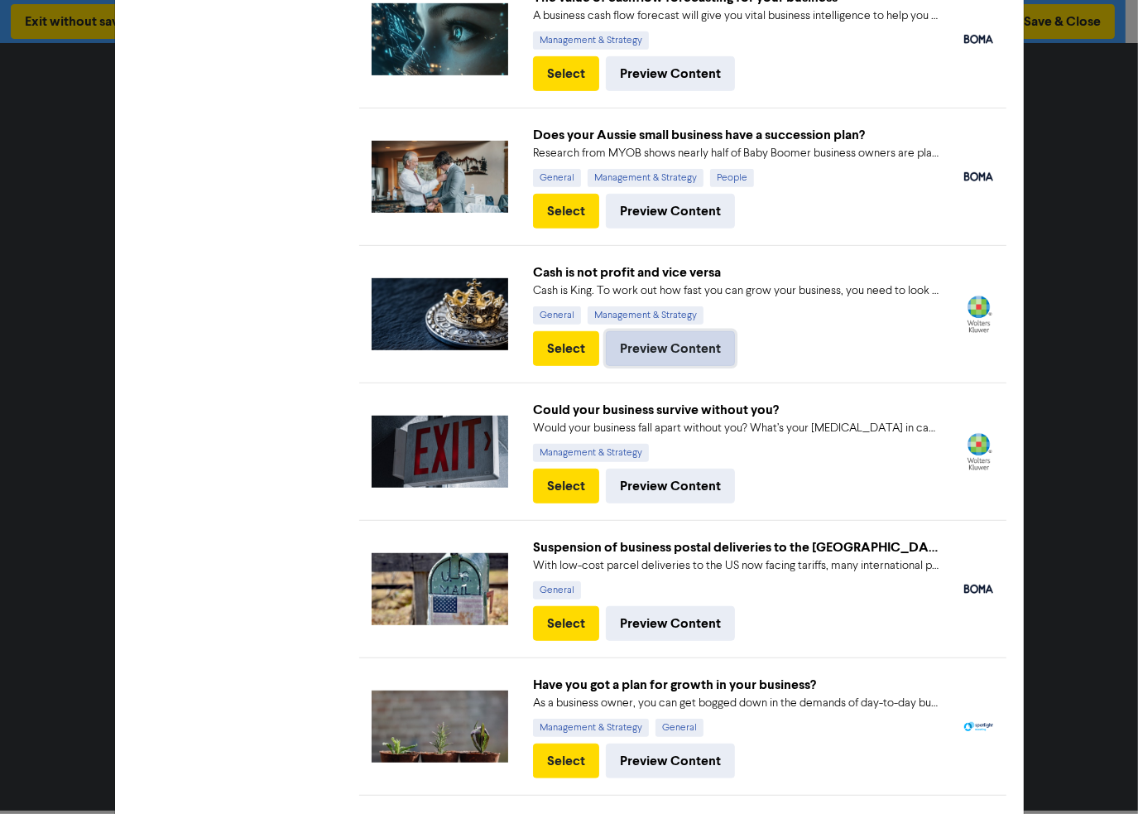
click at [687, 343] on button "Preview Content" at bounding box center [670, 348] width 129 height 35
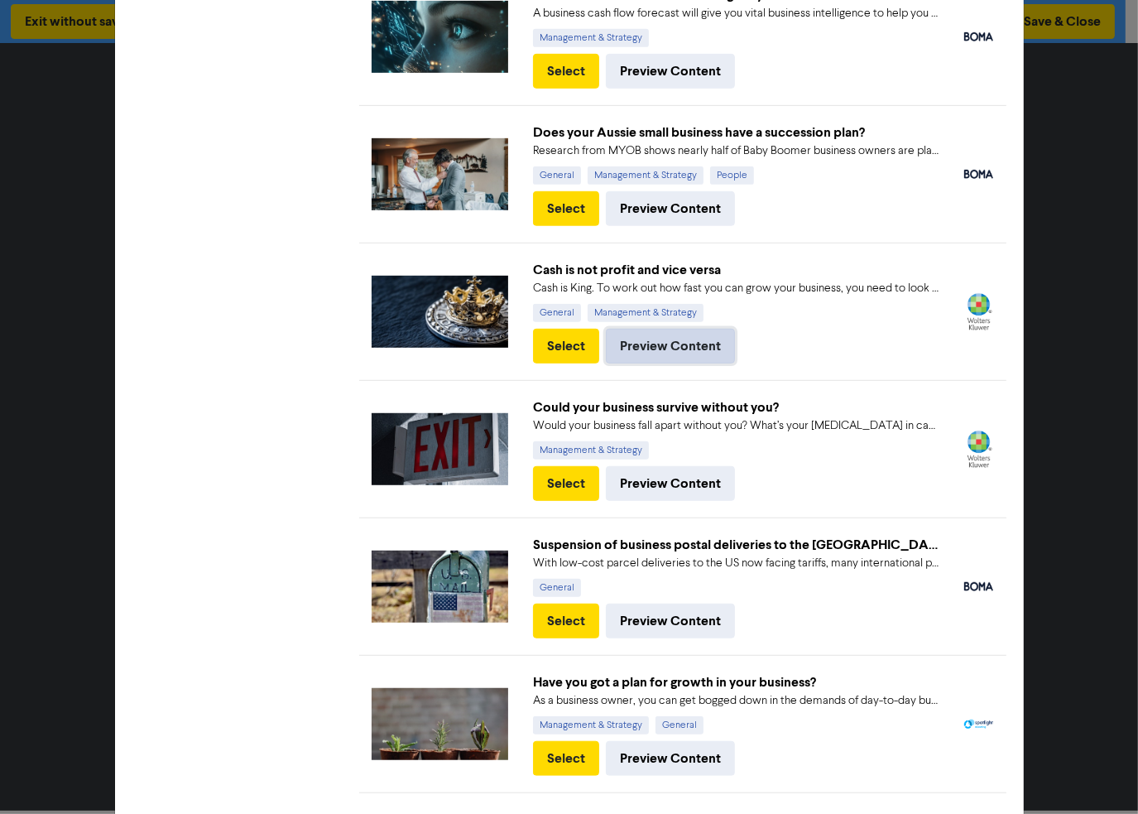
scroll to position [739, 0]
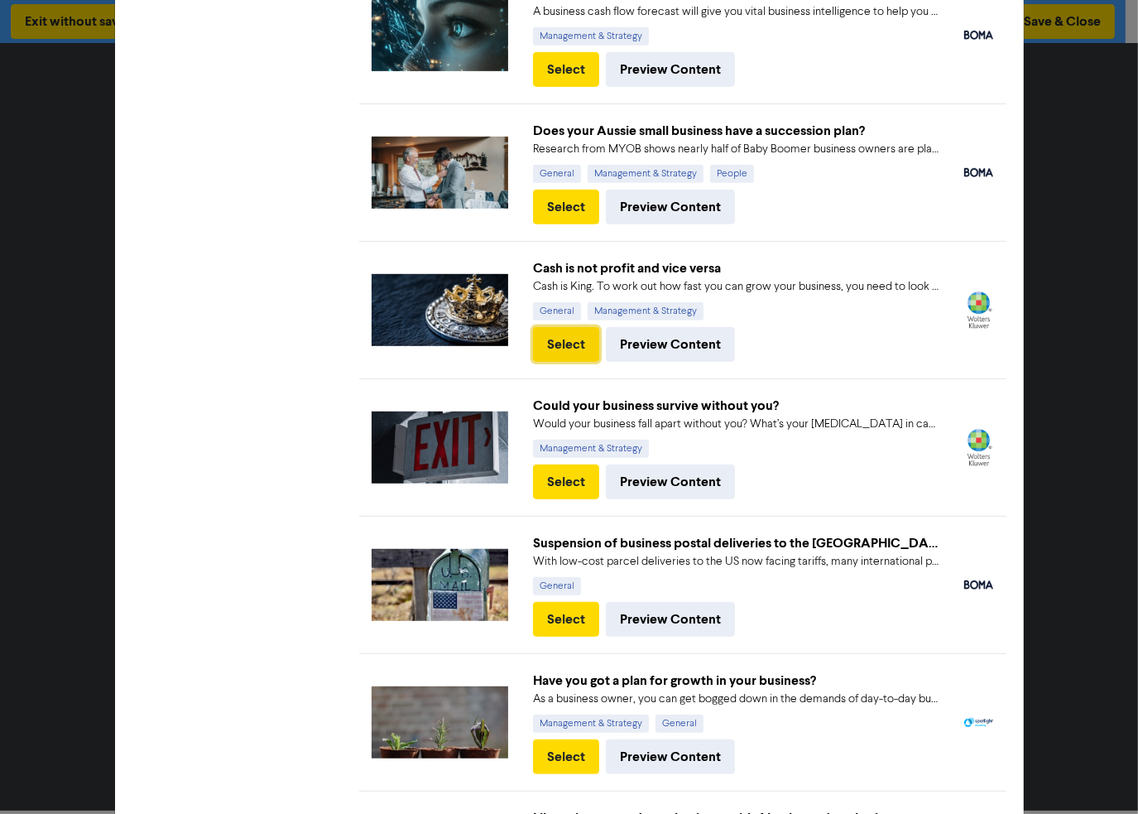
click at [565, 347] on button "Select" at bounding box center [566, 344] width 66 height 35
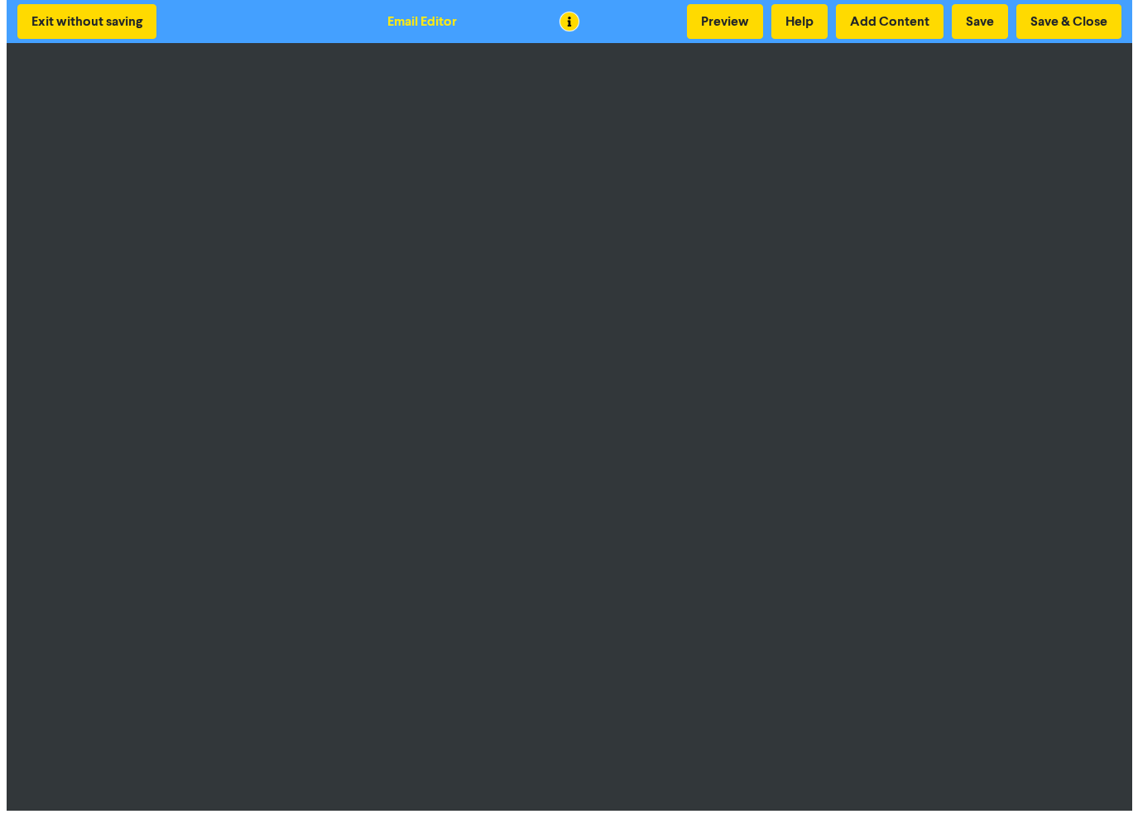
scroll to position [2, 0]
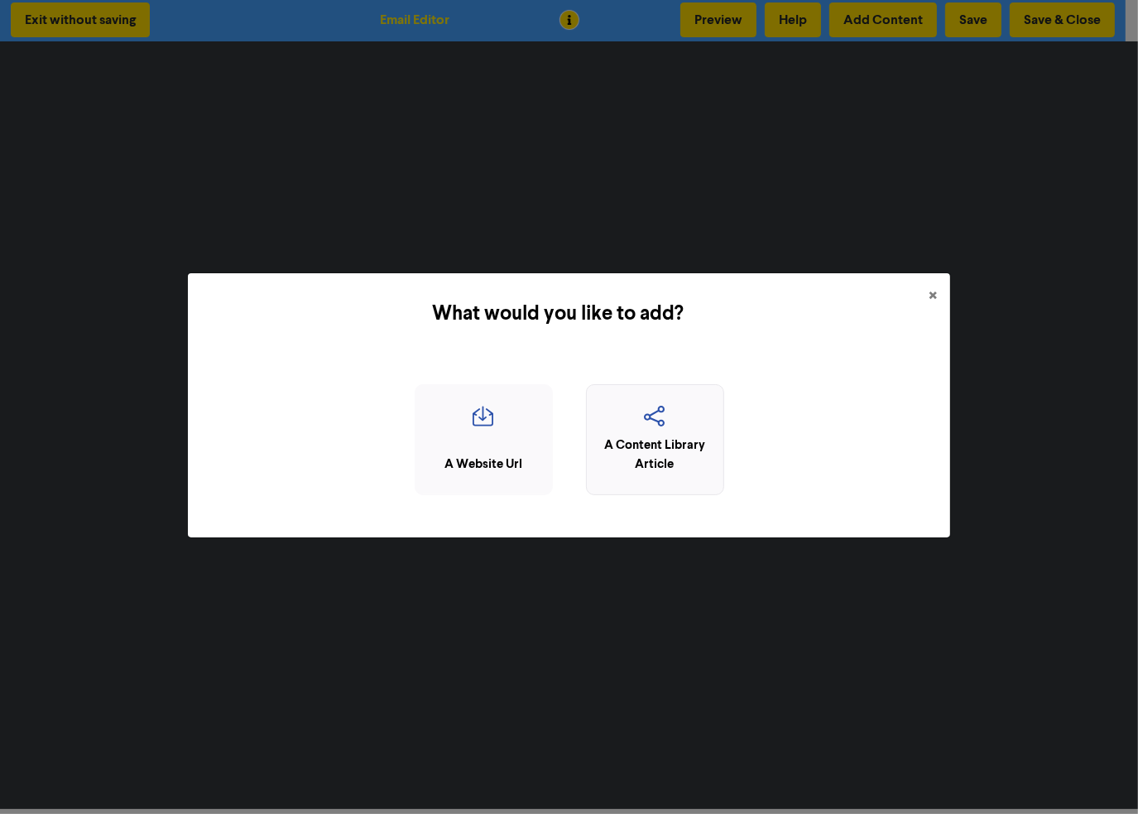
click at [710, 425] on icon "button" at bounding box center [655, 421] width 120 height 31
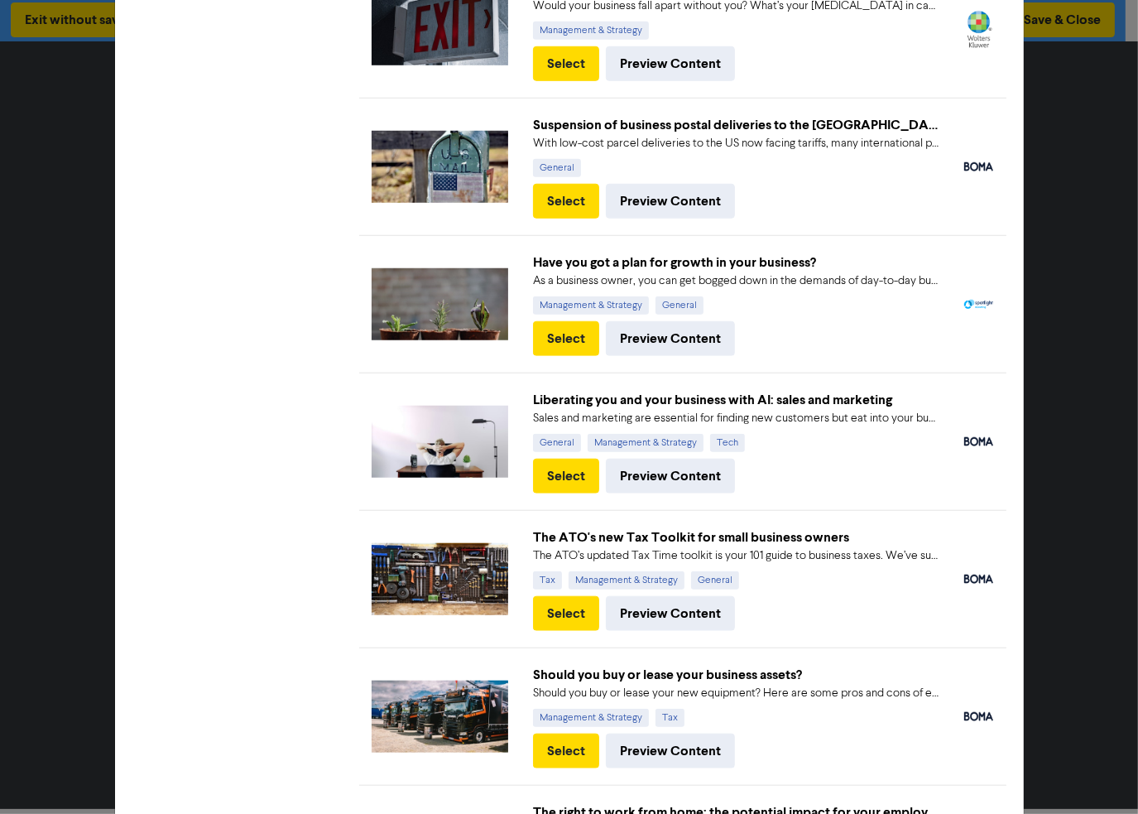
scroll to position [1158, 0]
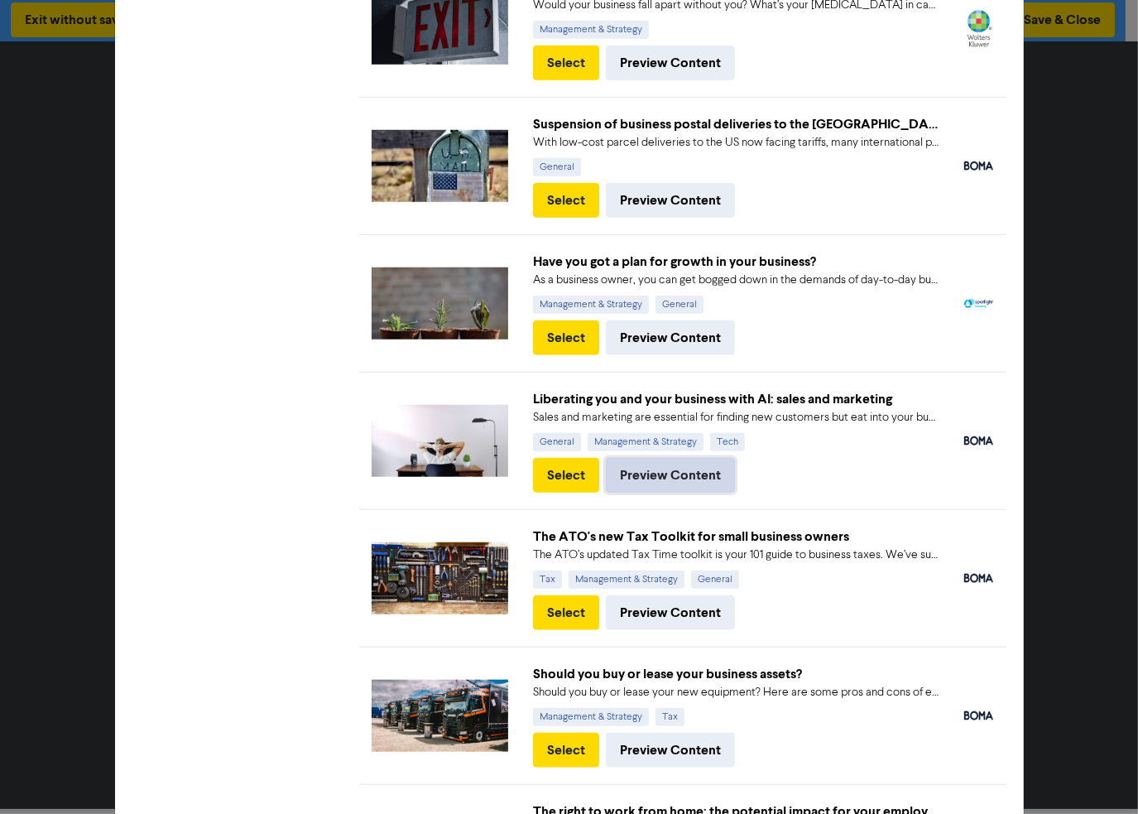
click at [653, 469] on button "Preview Content" at bounding box center [670, 475] width 129 height 35
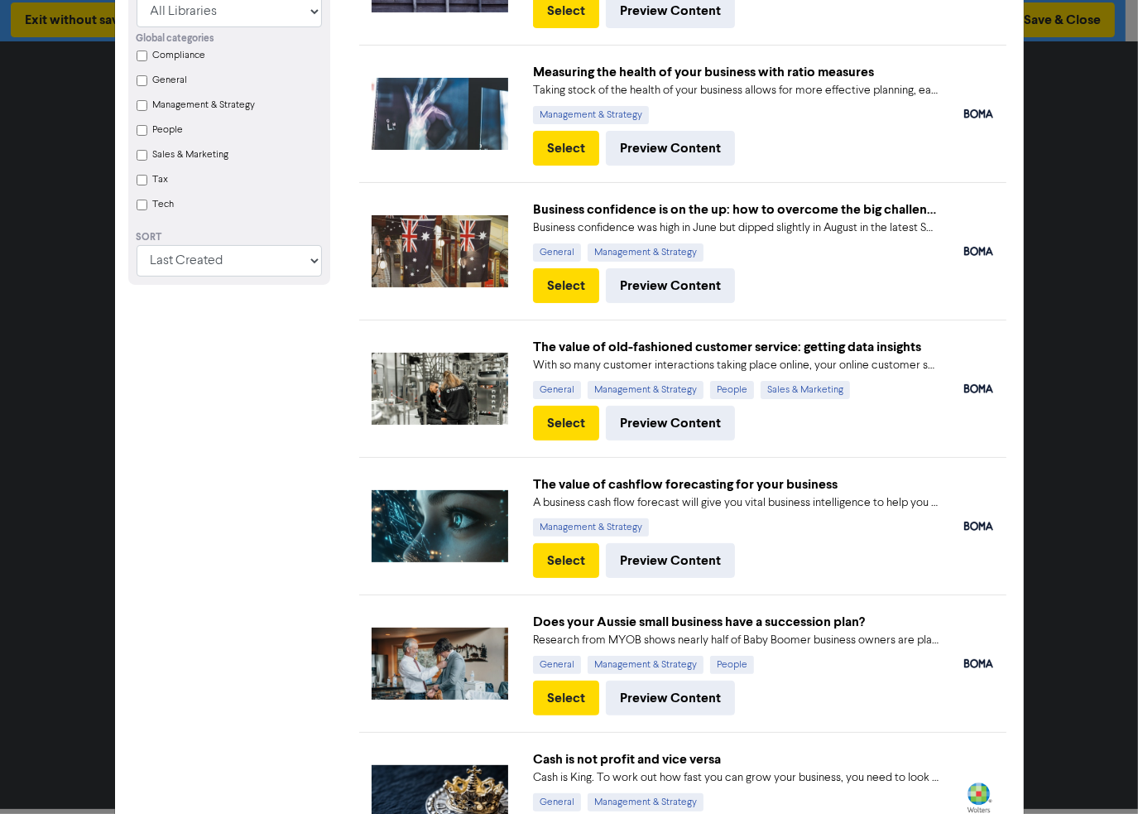
scroll to position [248, 0]
click at [668, 560] on button "Preview Content" at bounding box center [670, 560] width 129 height 35
click at [570, 559] on button "Select" at bounding box center [566, 560] width 66 height 35
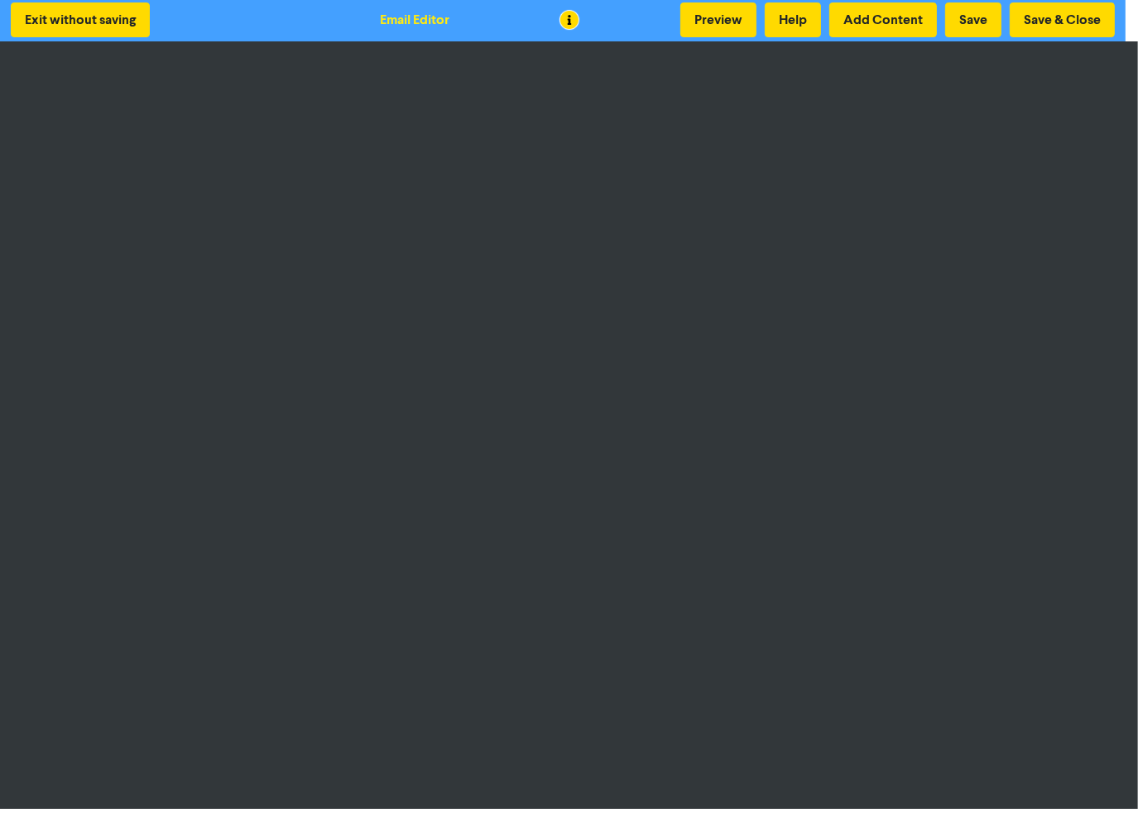
scroll to position [0, 0]
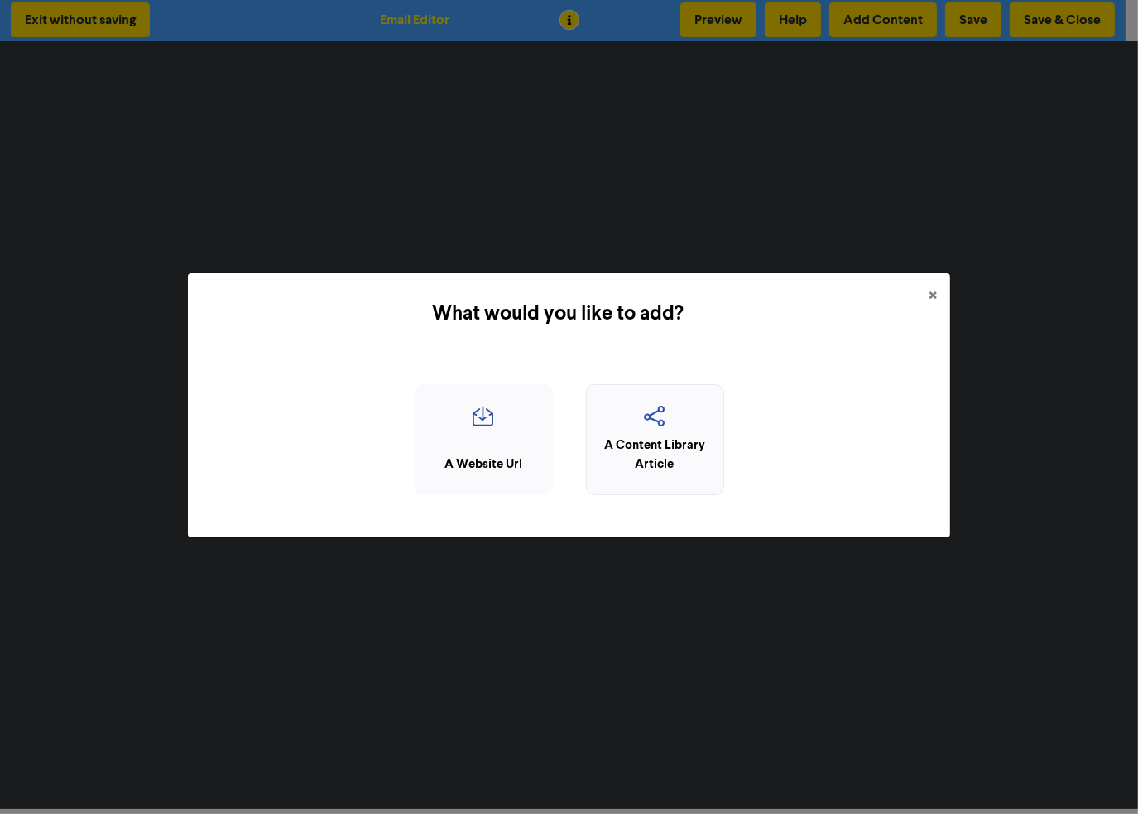
click at [613, 426] on icon "button" at bounding box center [655, 421] width 120 height 31
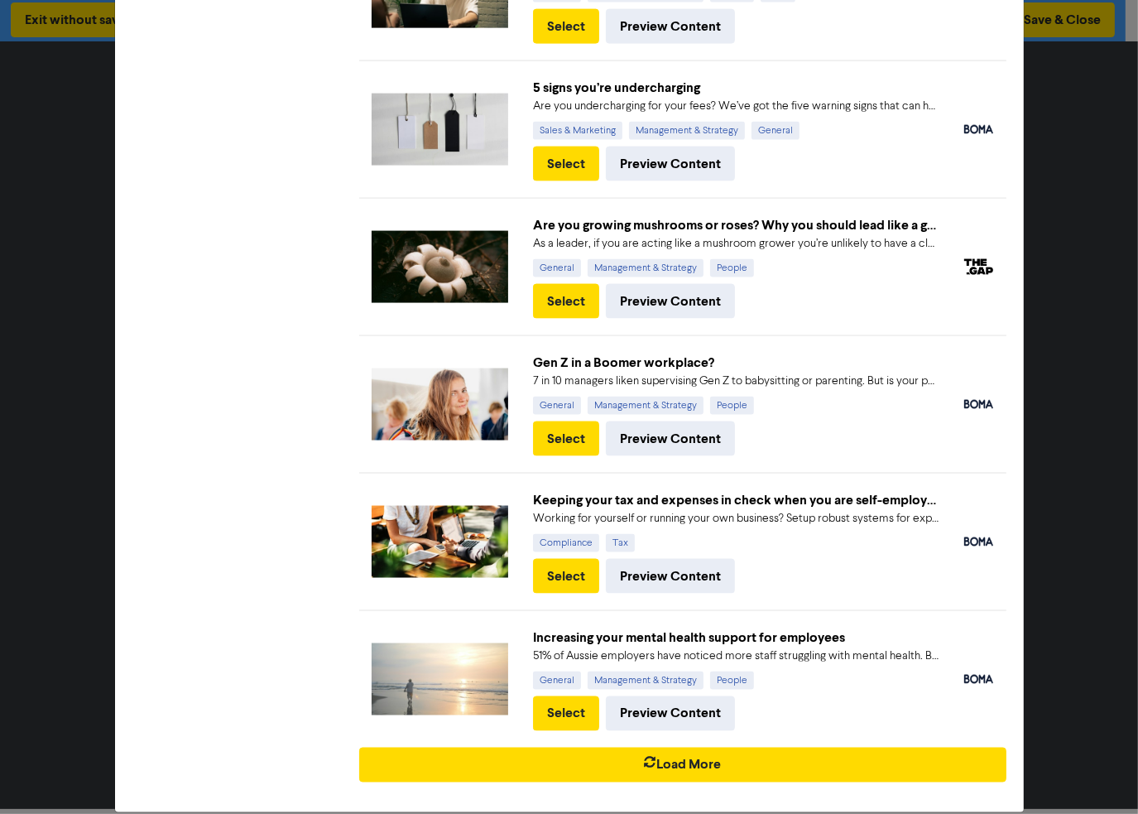
scroll to position [2168, 0]
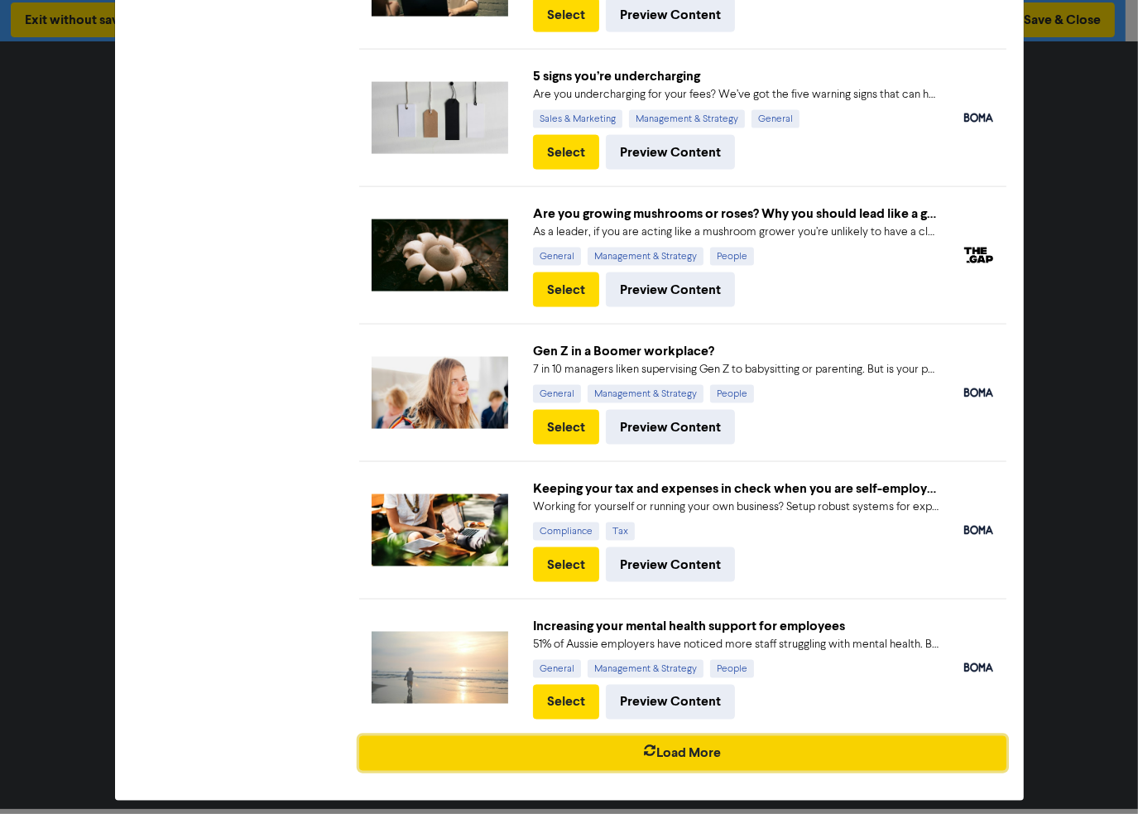
click at [701, 747] on button "Load More" at bounding box center [682, 753] width 647 height 35
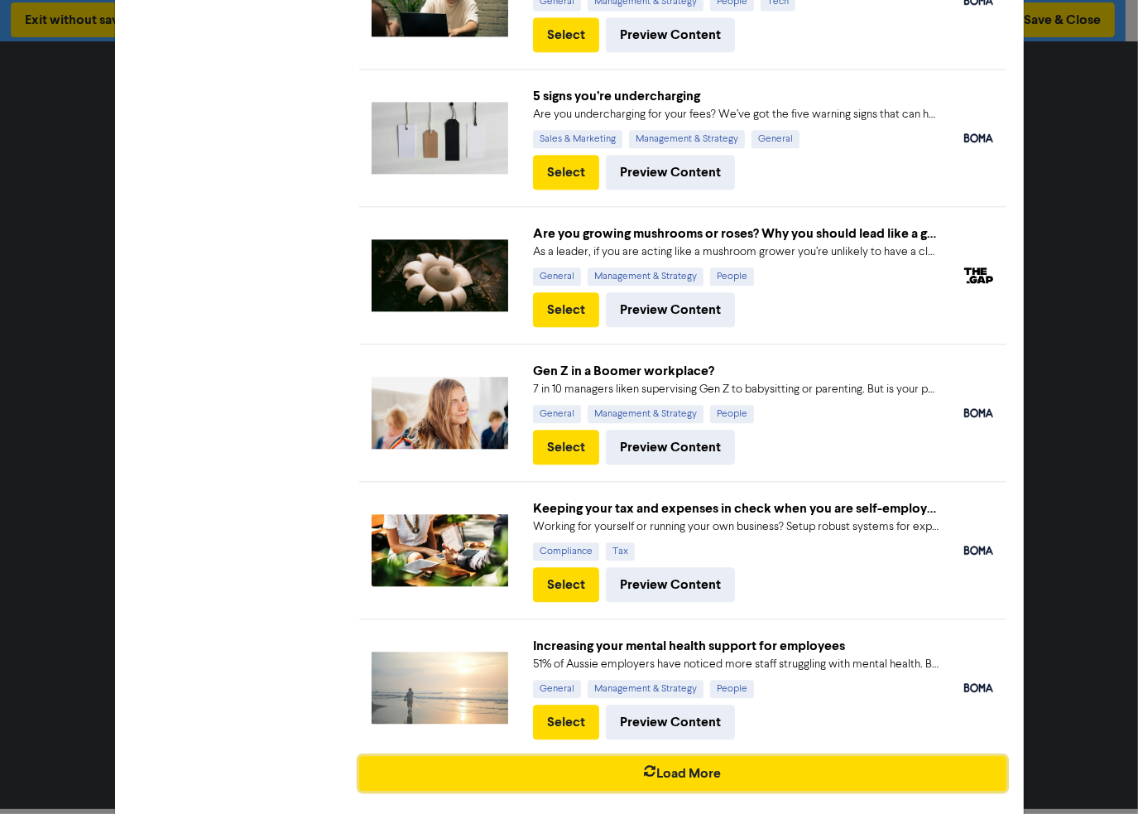
scroll to position [3536, 0]
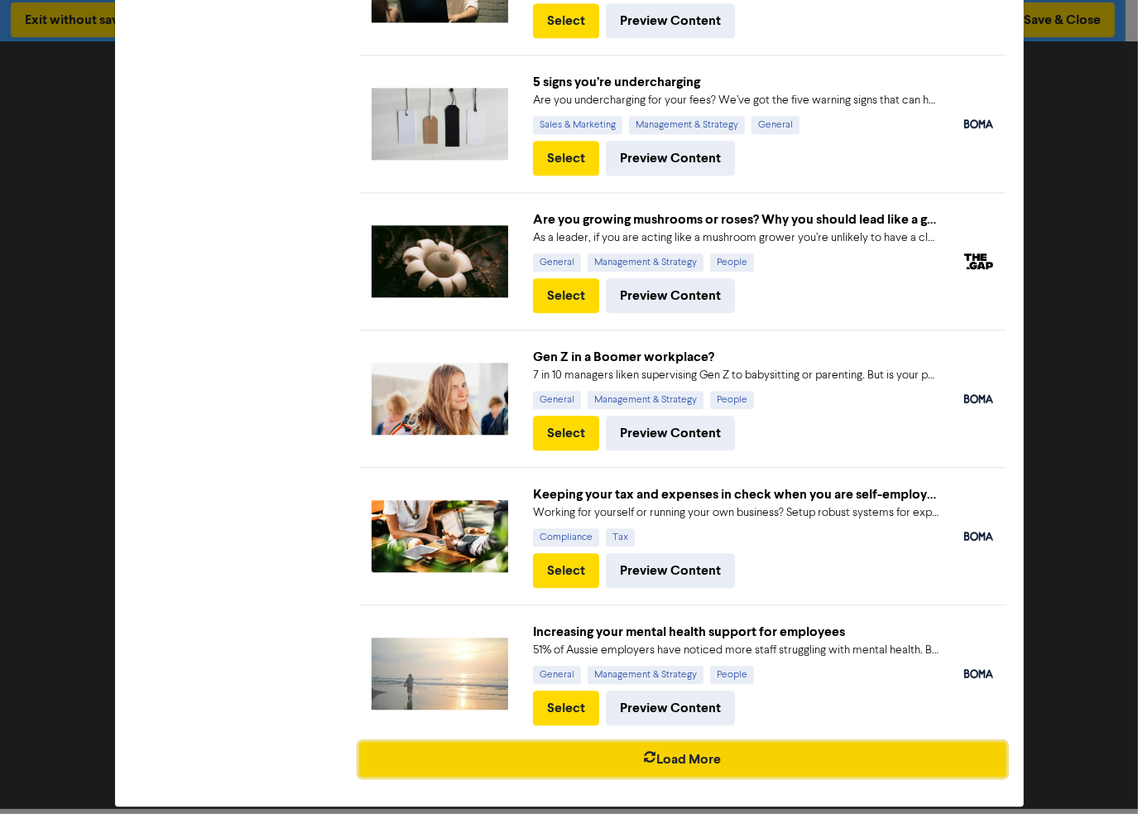
click at [730, 742] on button "Load More" at bounding box center [682, 759] width 647 height 35
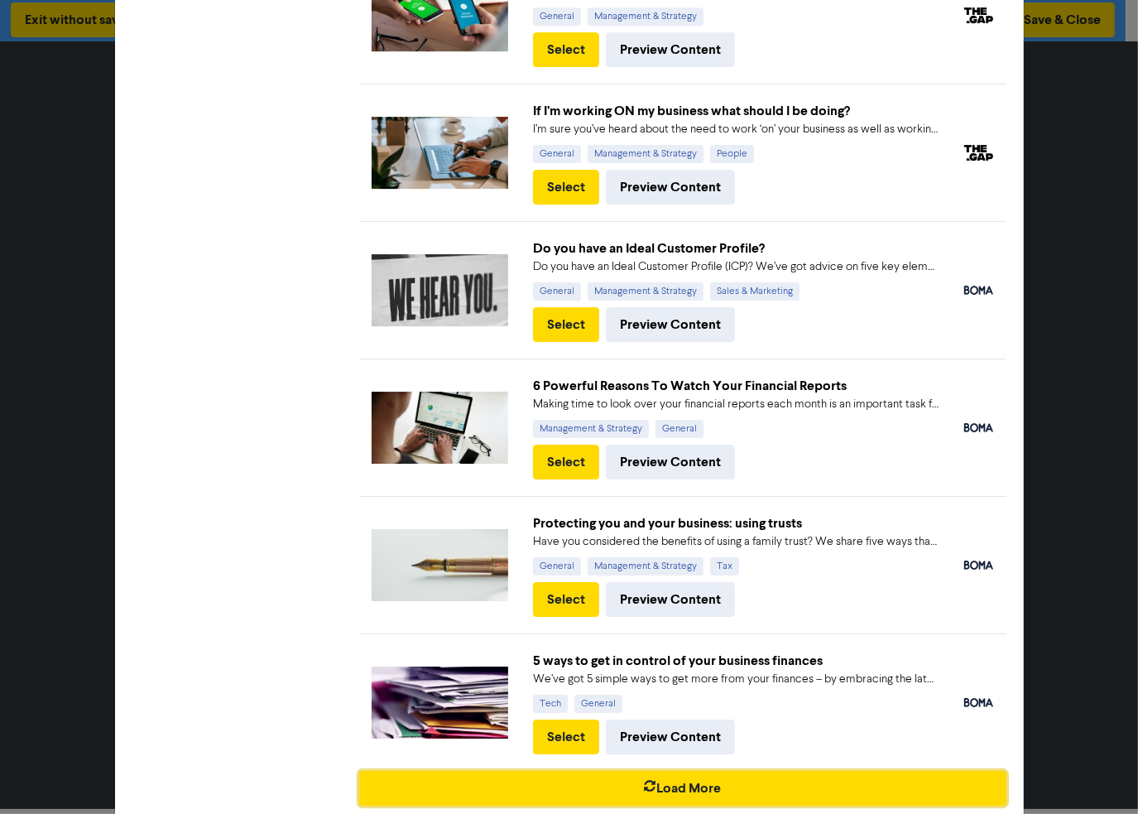
scroll to position [4906, 0]
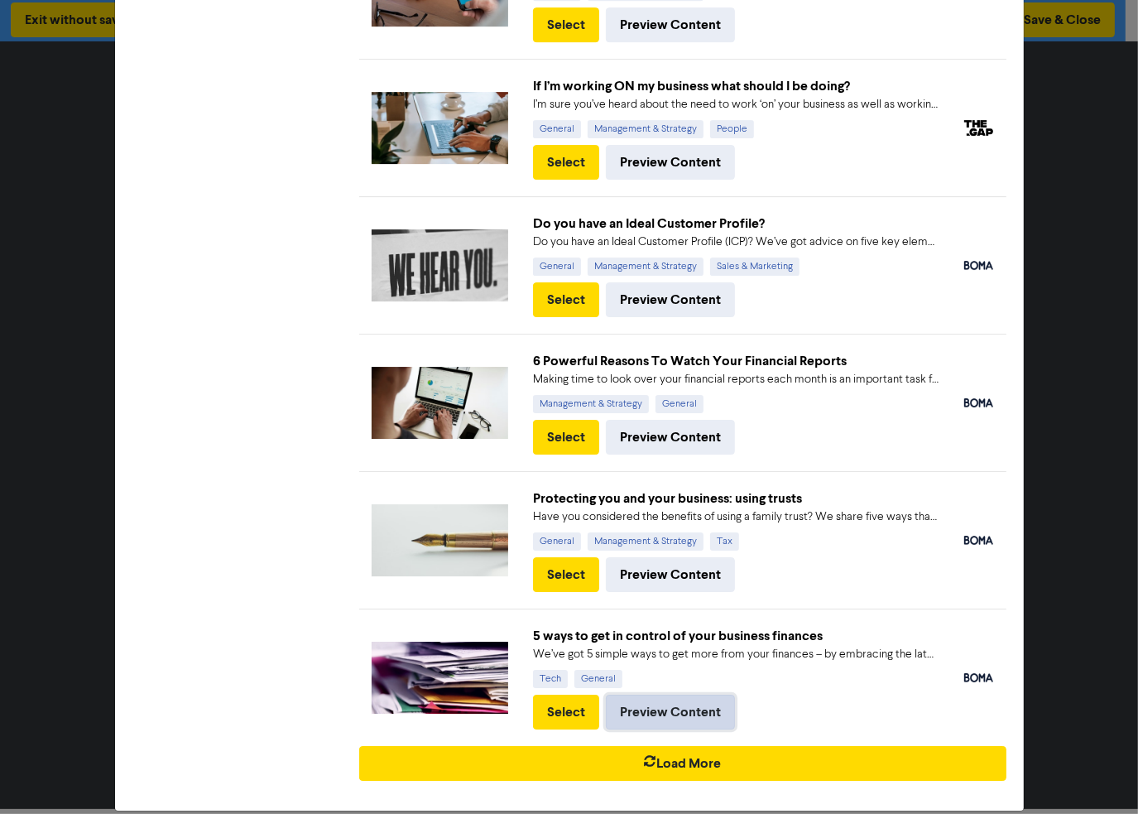
click at [685, 694] on button "Preview Content" at bounding box center [670, 711] width 129 height 35
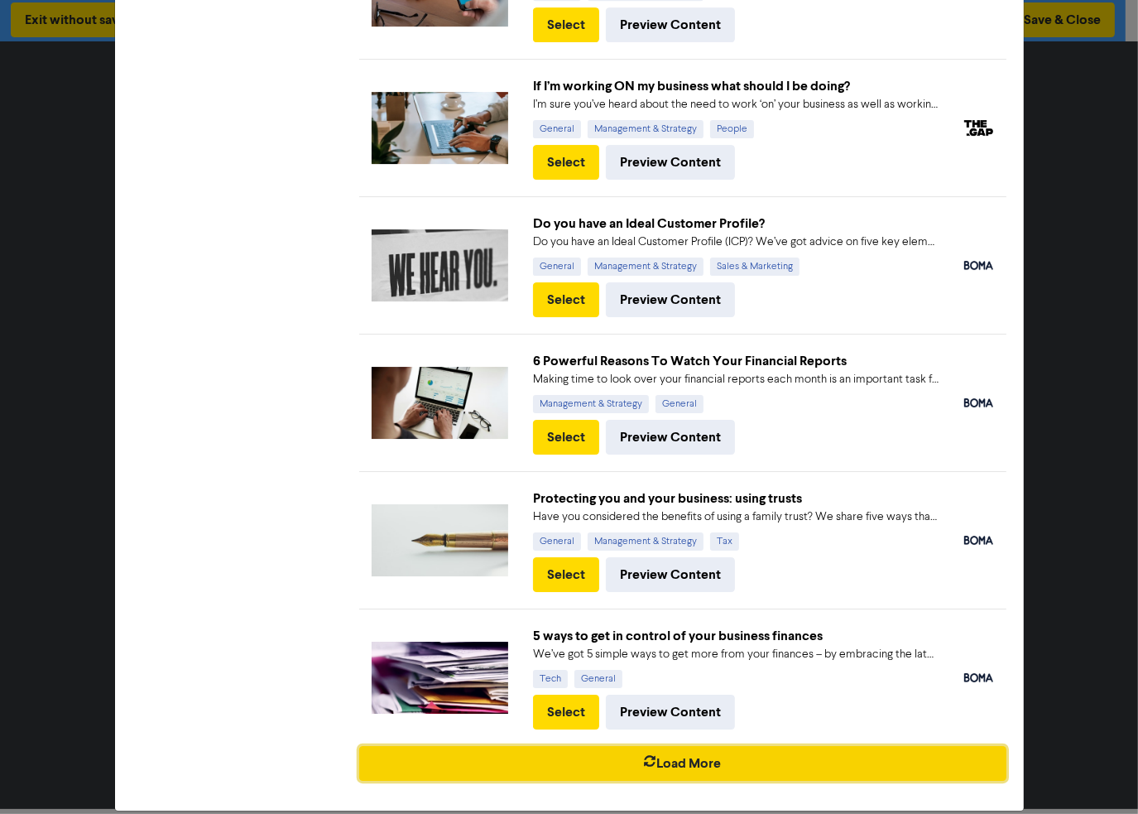
click at [739, 746] on button "Load More" at bounding box center [682, 763] width 647 height 35
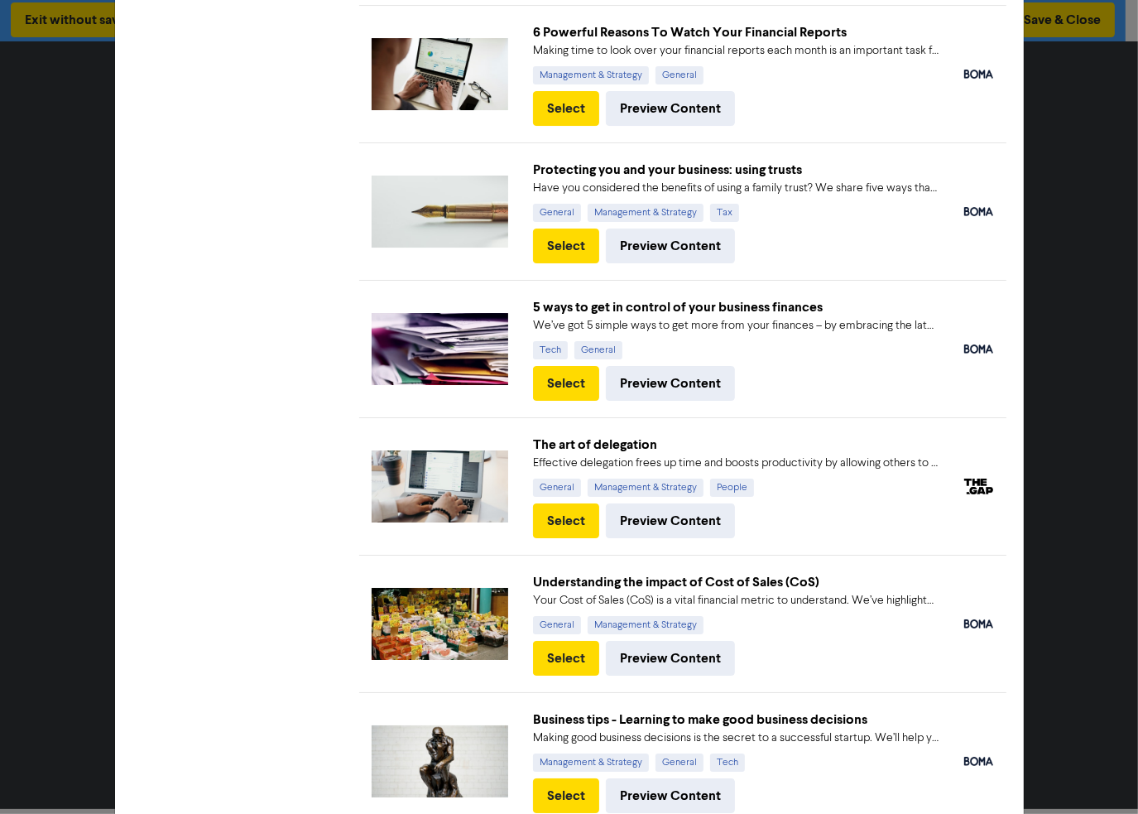
scroll to position [5235, 0]
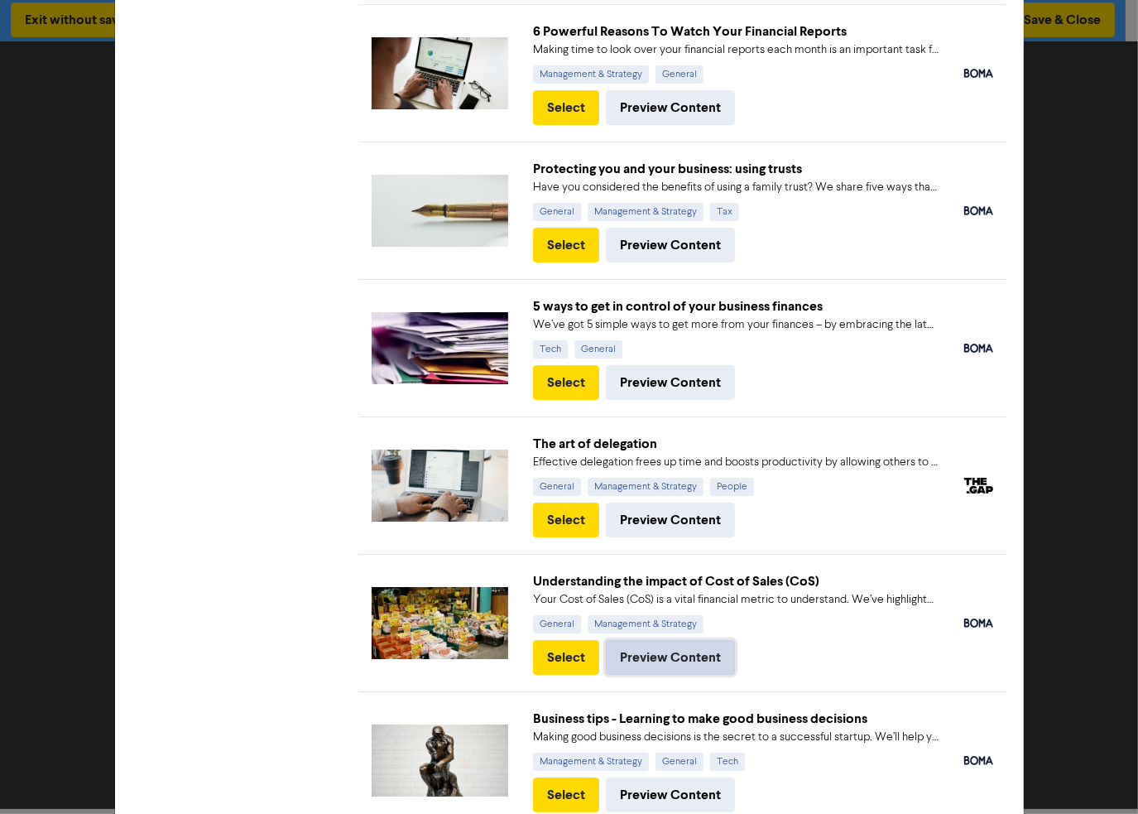
click at [711, 640] on button "Preview Content" at bounding box center [670, 657] width 129 height 35
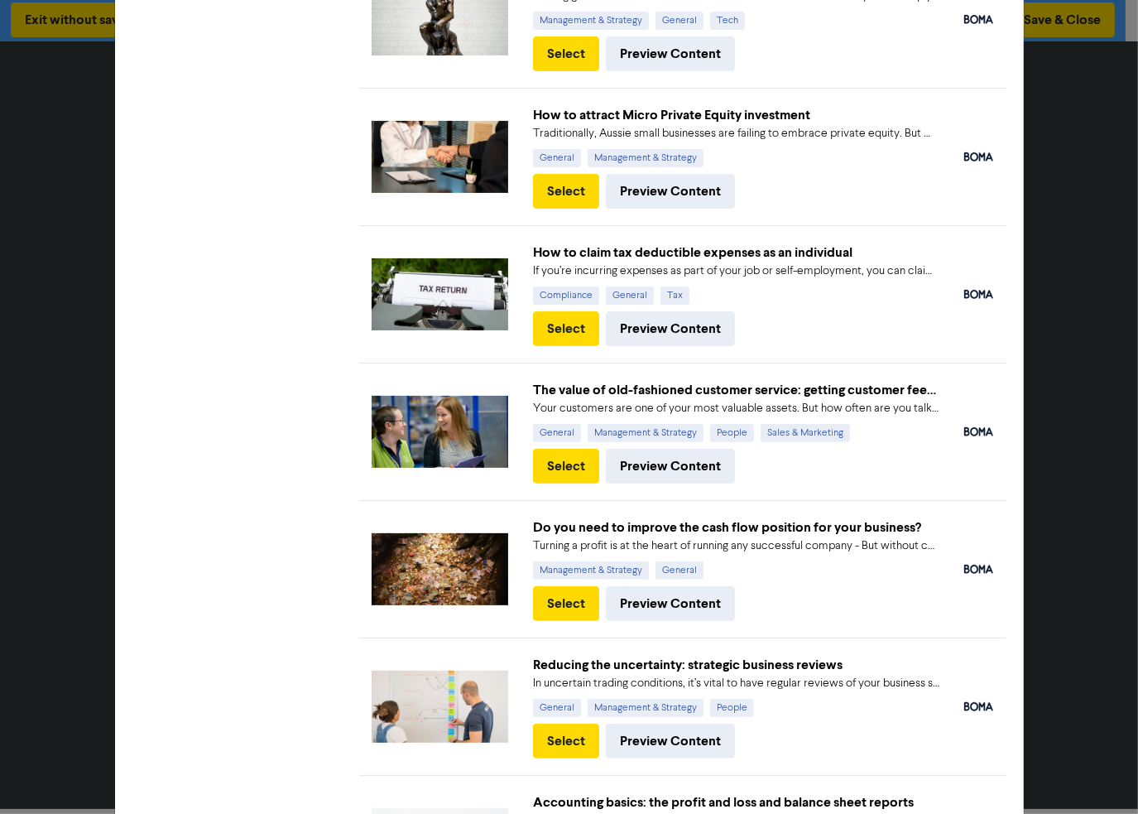
scroll to position [5979, 0]
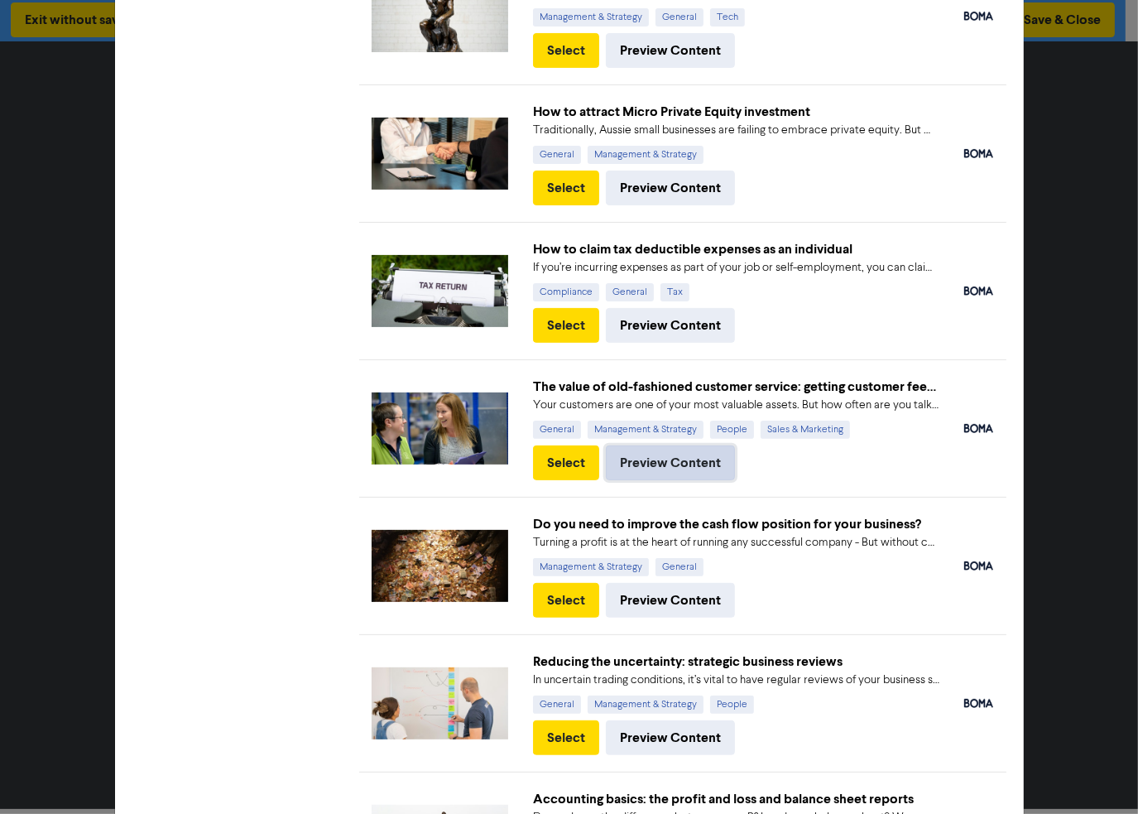
click at [705, 445] on button "Preview Content" at bounding box center [670, 462] width 129 height 35
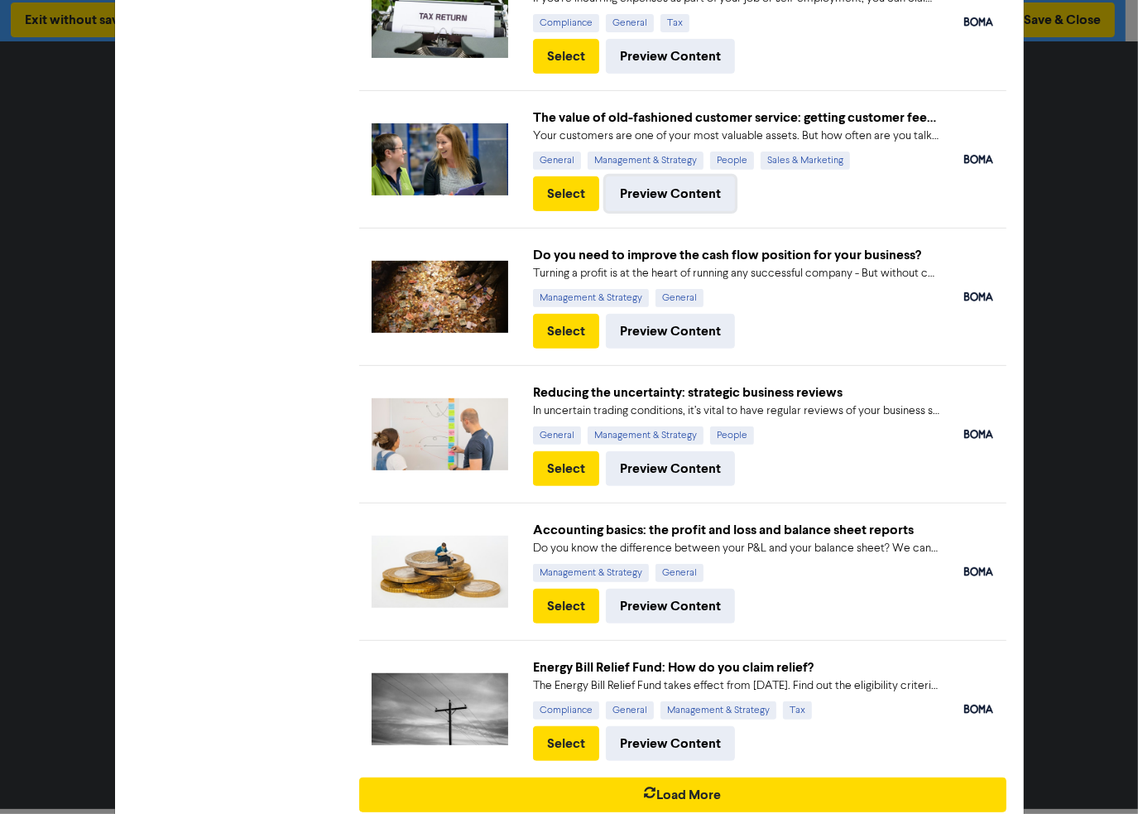
scroll to position [6274, 0]
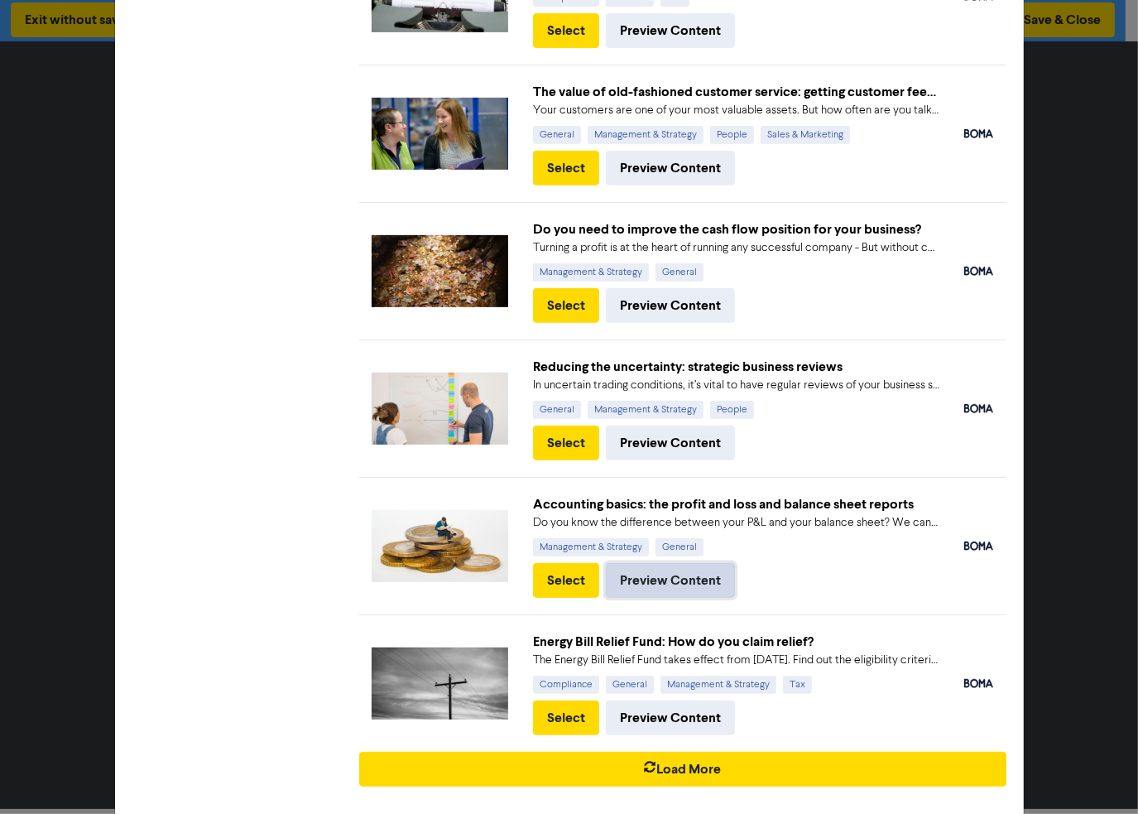
click at [682, 565] on button "Preview Content" at bounding box center [670, 580] width 129 height 35
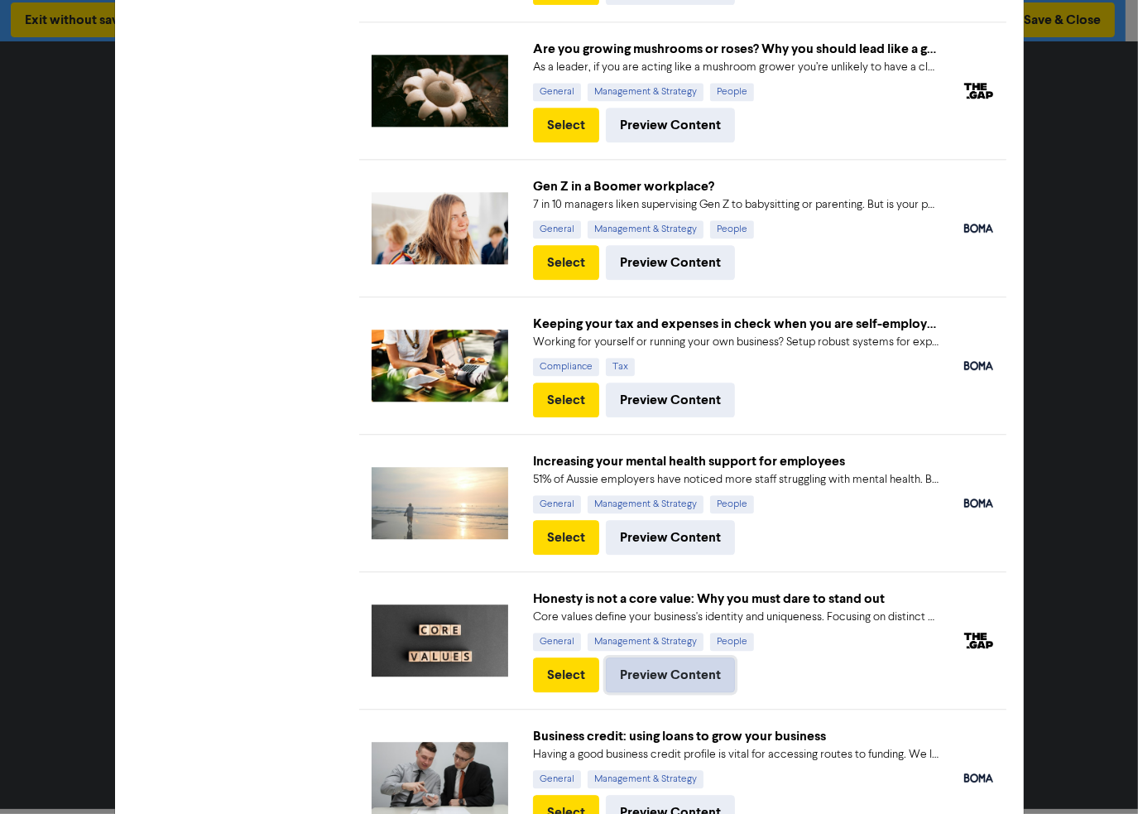
scroll to position [3708, 0]
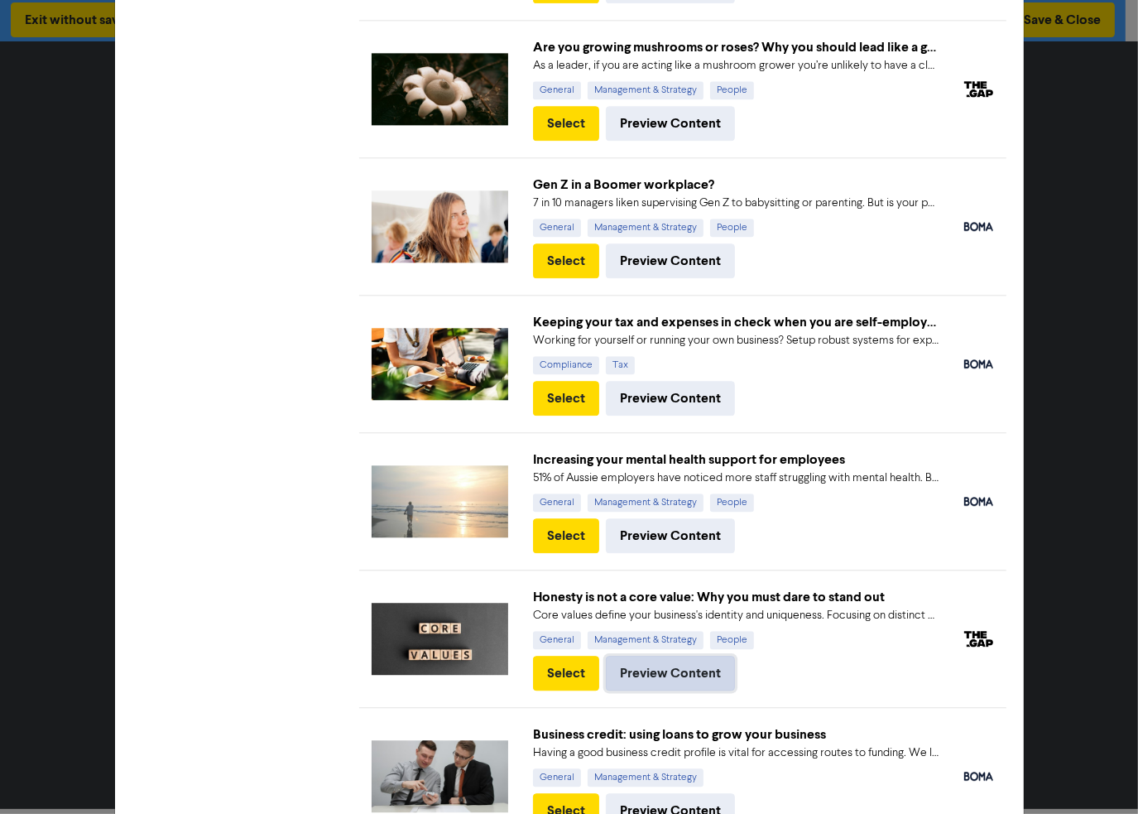
click at [683, 656] on button "Preview Content" at bounding box center [670, 673] width 129 height 35
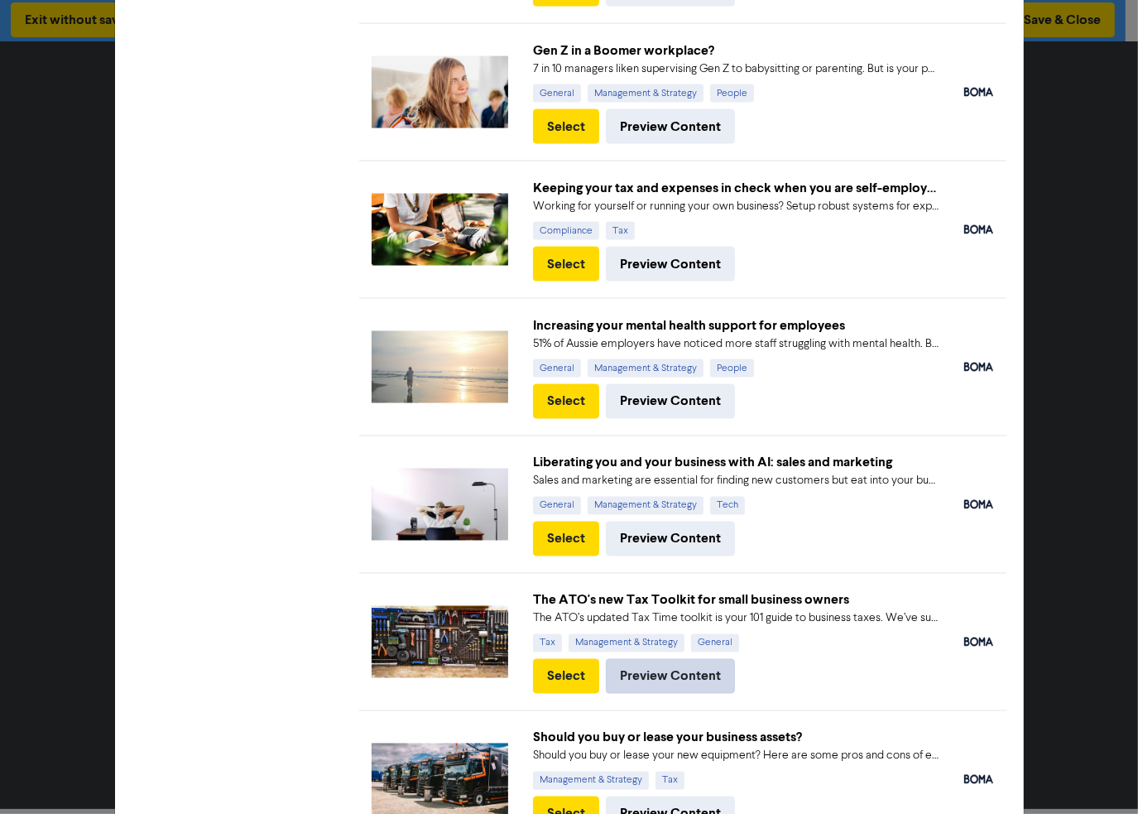
scroll to position [2467, 0]
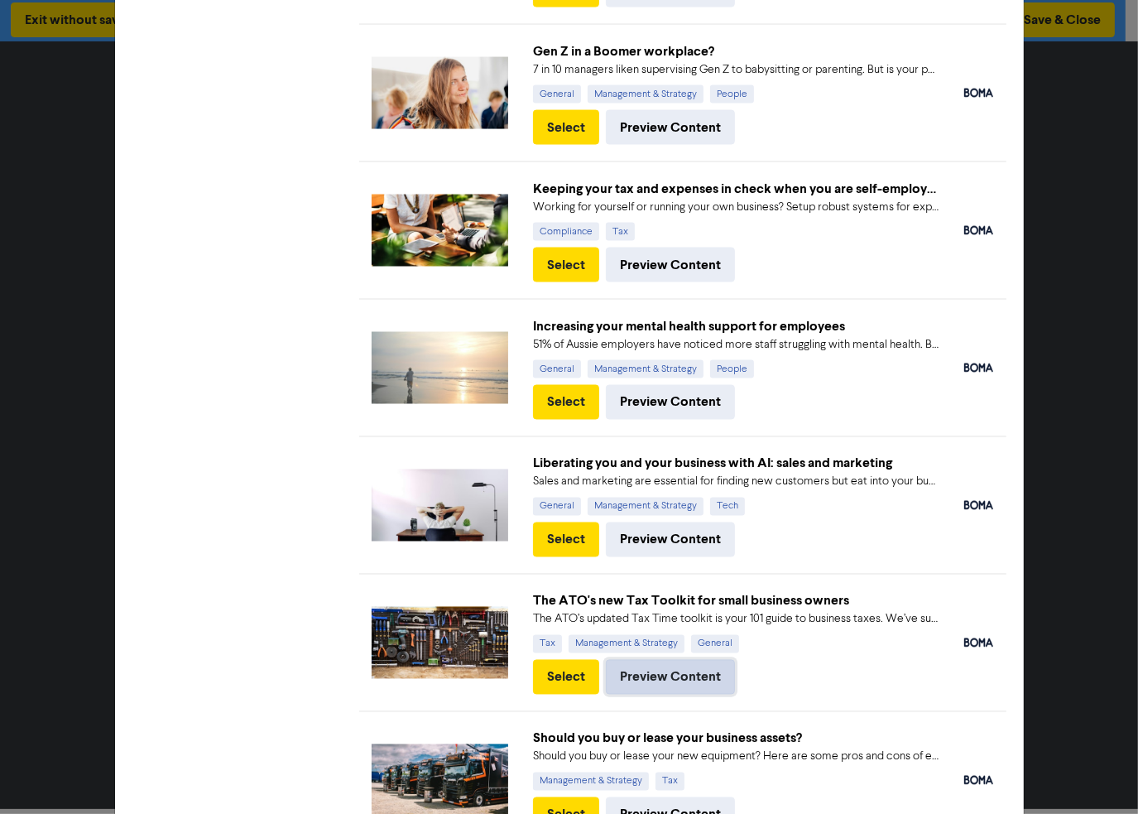
click at [632, 671] on button "Preview Content" at bounding box center [670, 677] width 129 height 35
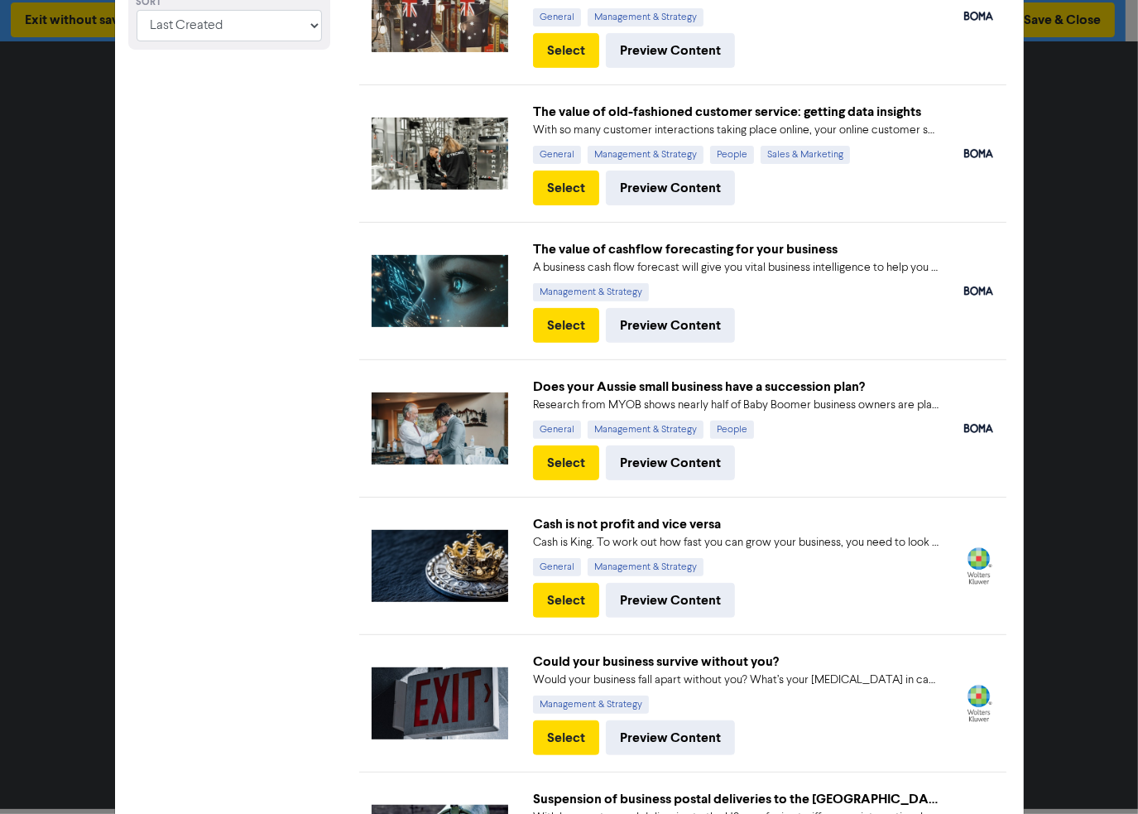
scroll to position [483, 0]
click at [660, 737] on button "Preview Content" at bounding box center [670, 737] width 129 height 35
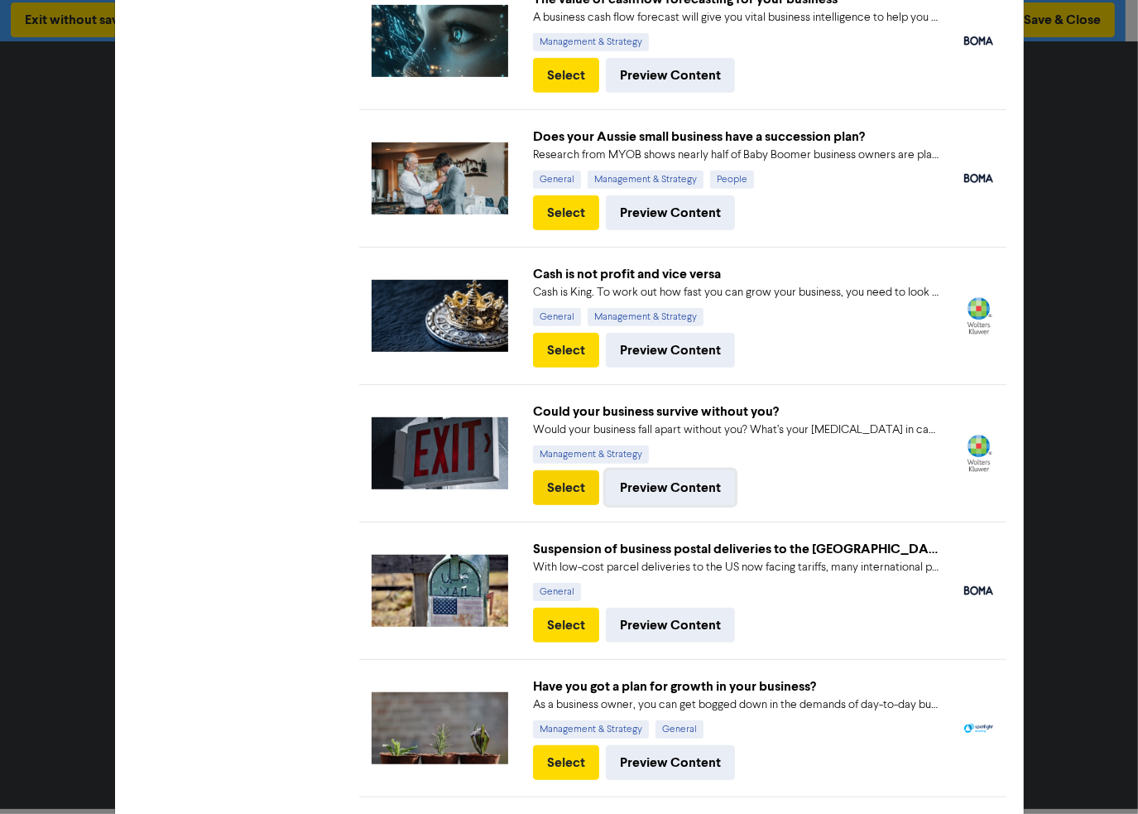
scroll to position [732, 0]
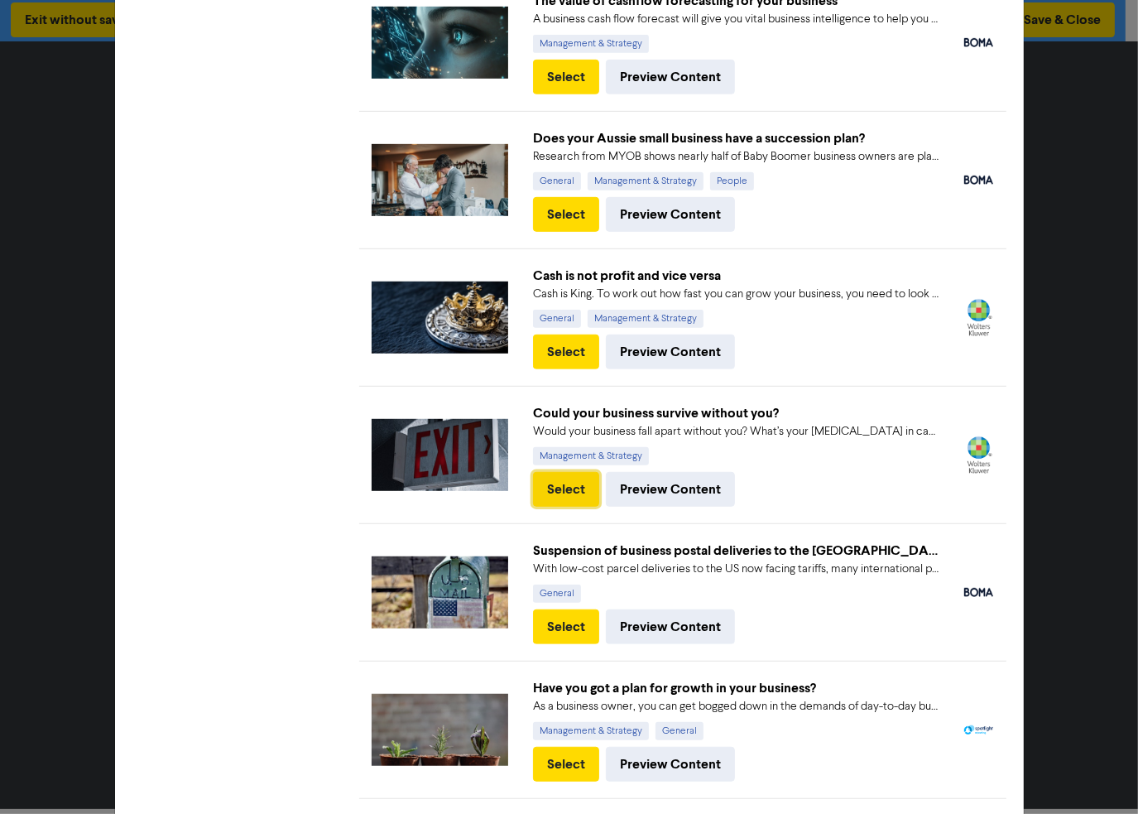
click at [574, 490] on button "Select" at bounding box center [566, 489] width 66 height 35
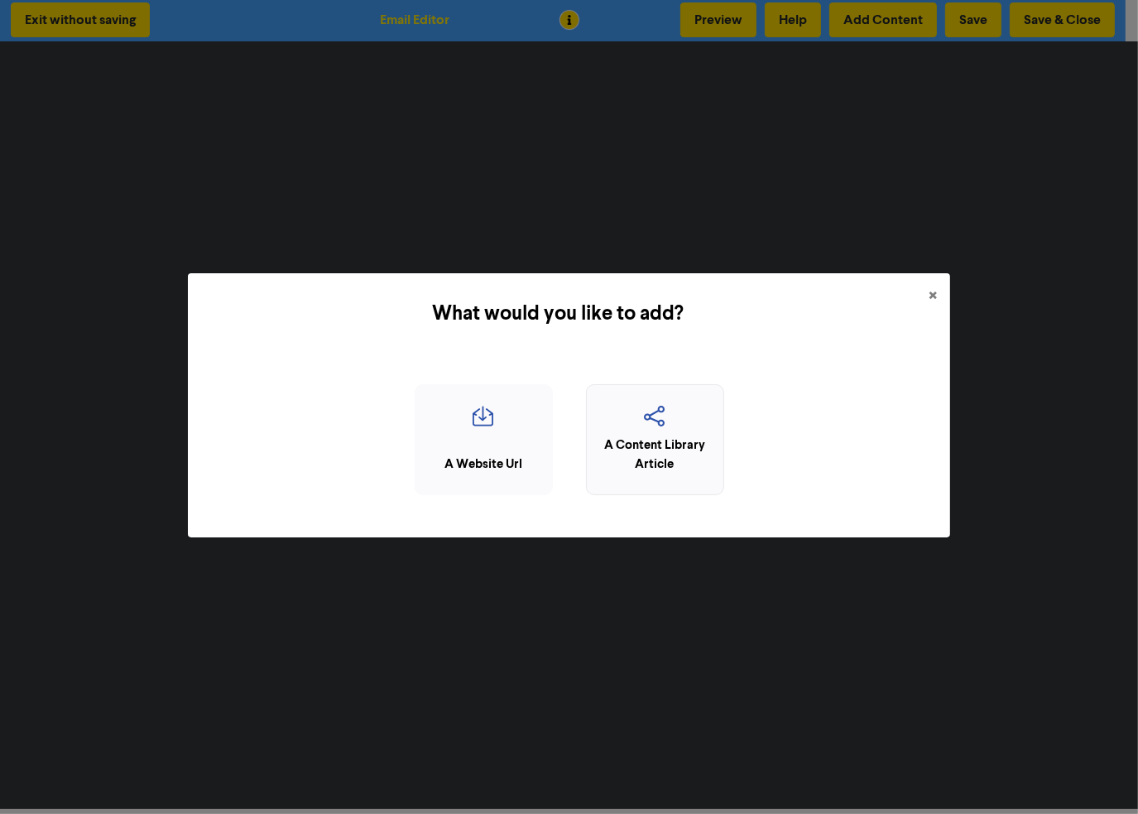
click at [637, 435] on icon "button" at bounding box center [655, 421] width 120 height 31
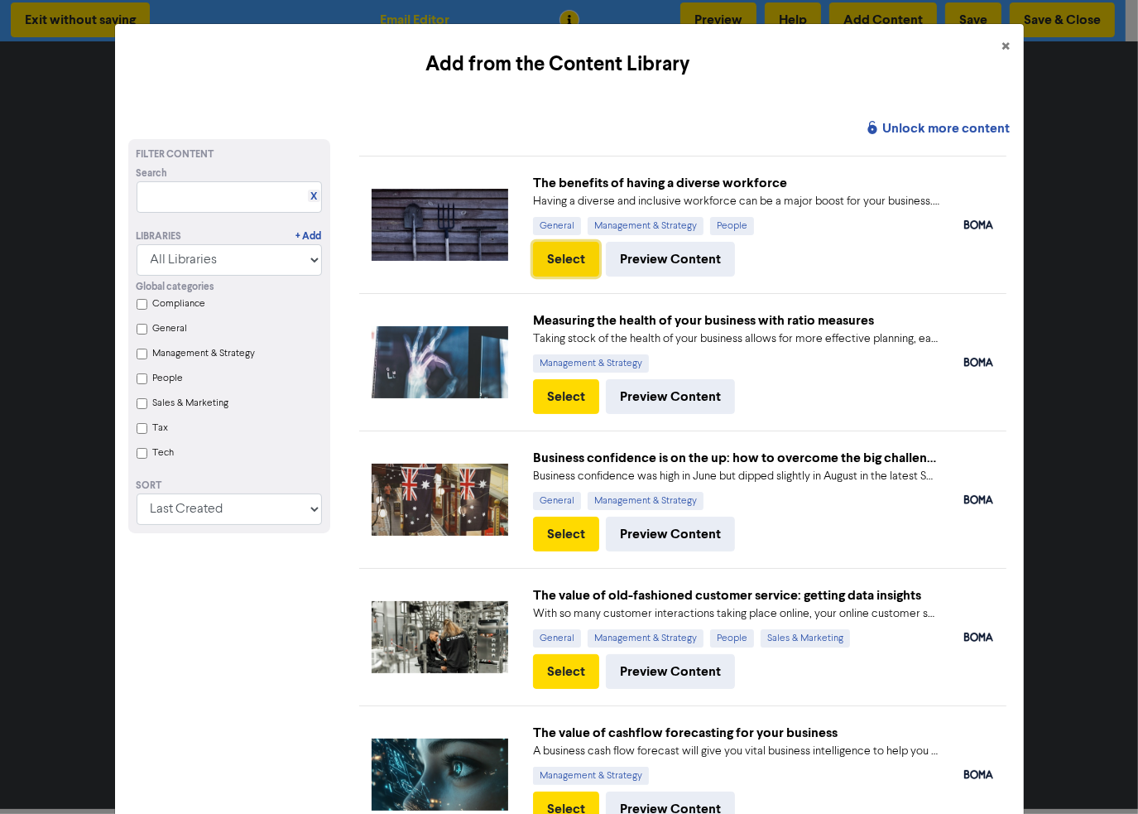
click at [576, 257] on button "Select" at bounding box center [566, 259] width 66 height 35
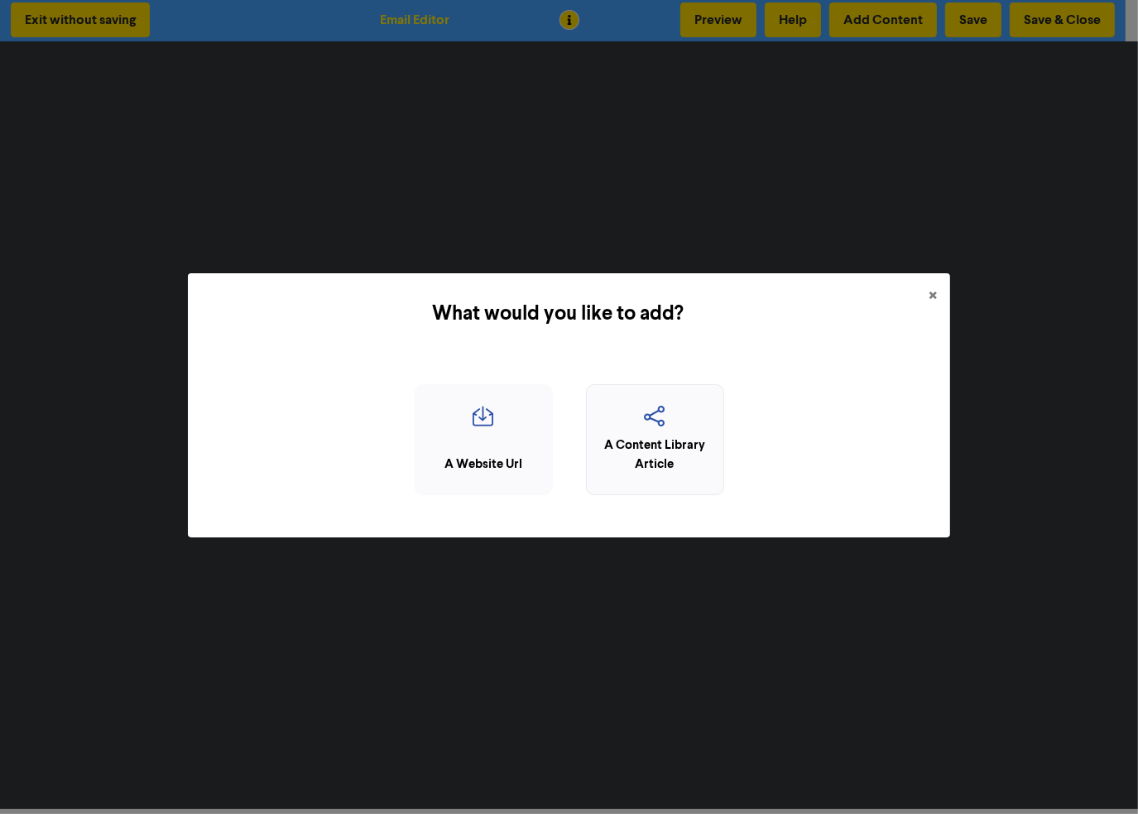
click at [656, 434] on icon "button" at bounding box center [655, 421] width 120 height 31
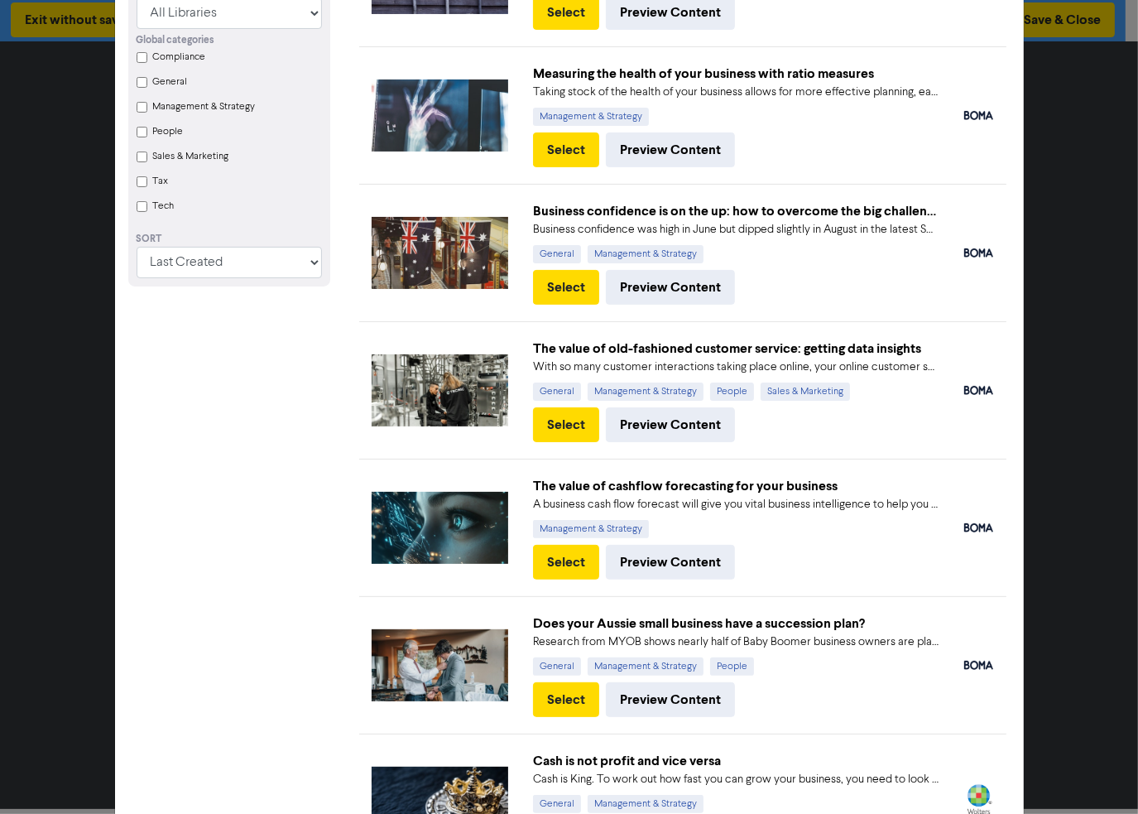
scroll to position [247, 0]
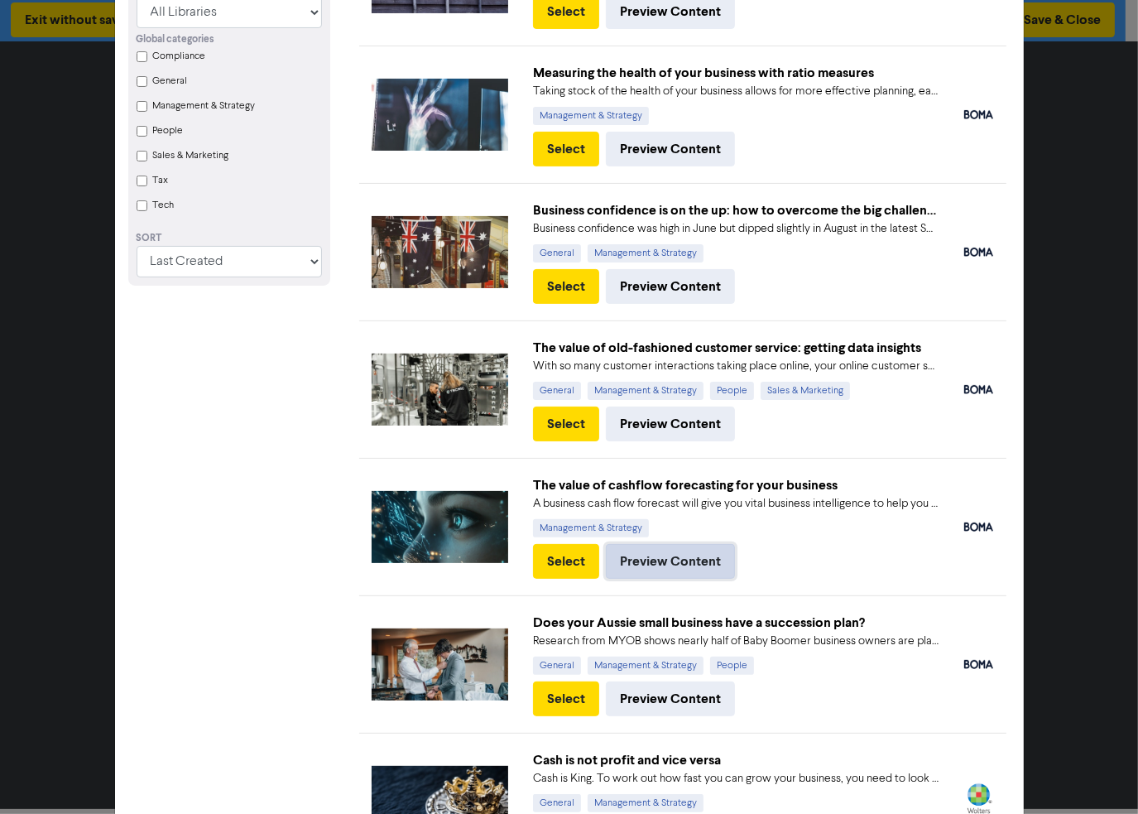
click at [692, 546] on button "Preview Content" at bounding box center [670, 561] width 129 height 35
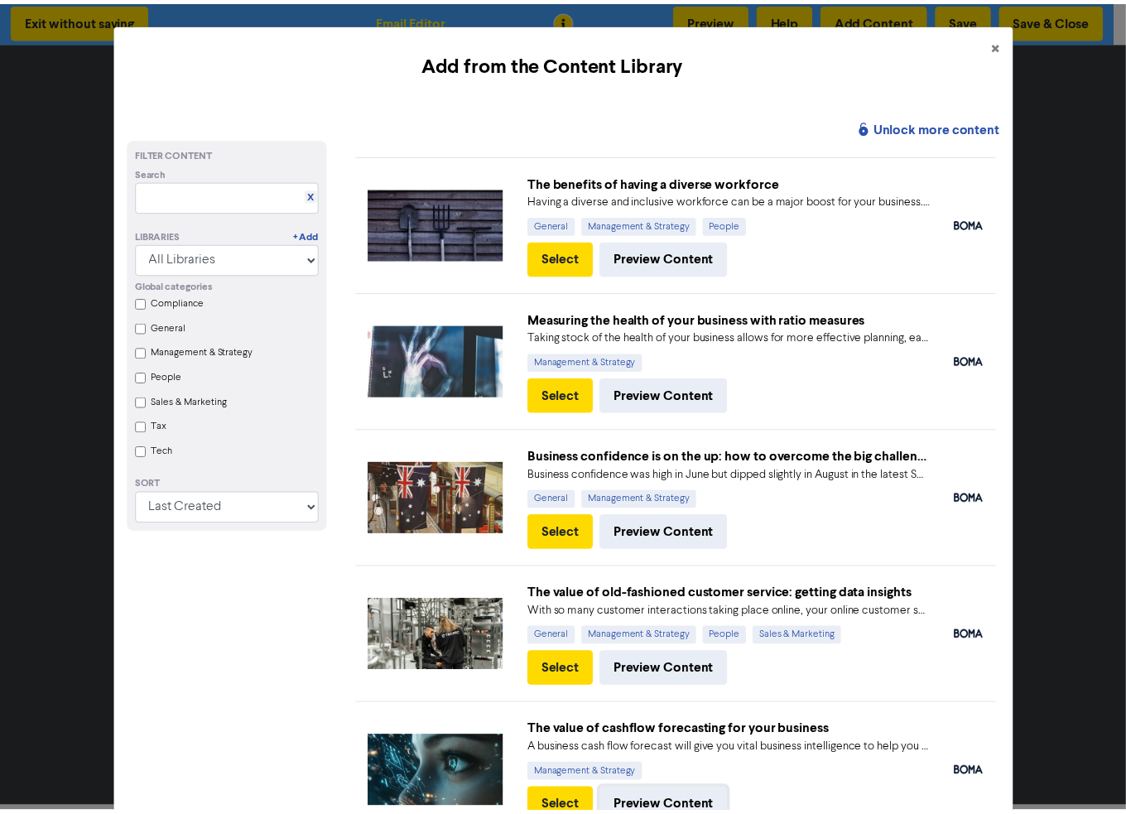
scroll to position [0, 0]
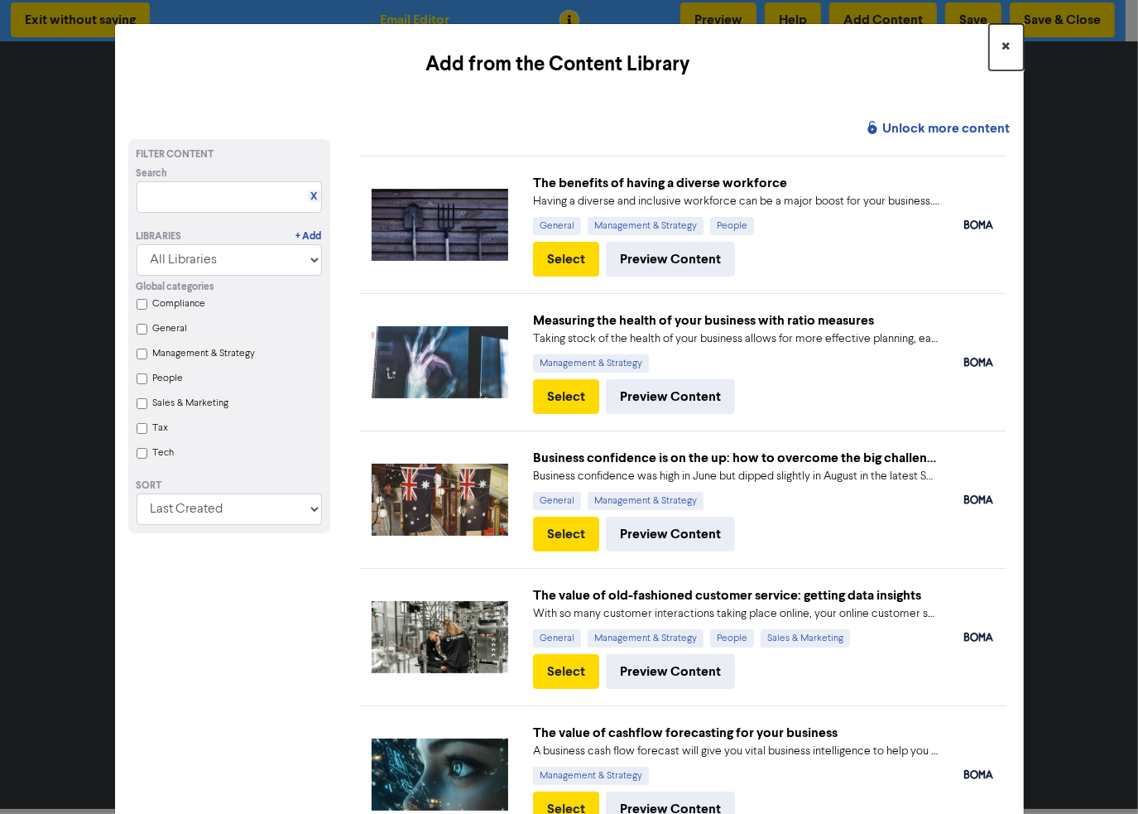
click at [1002, 47] on span "×" at bounding box center [1006, 47] width 8 height 25
